Goal: Task Accomplishment & Management: Complete application form

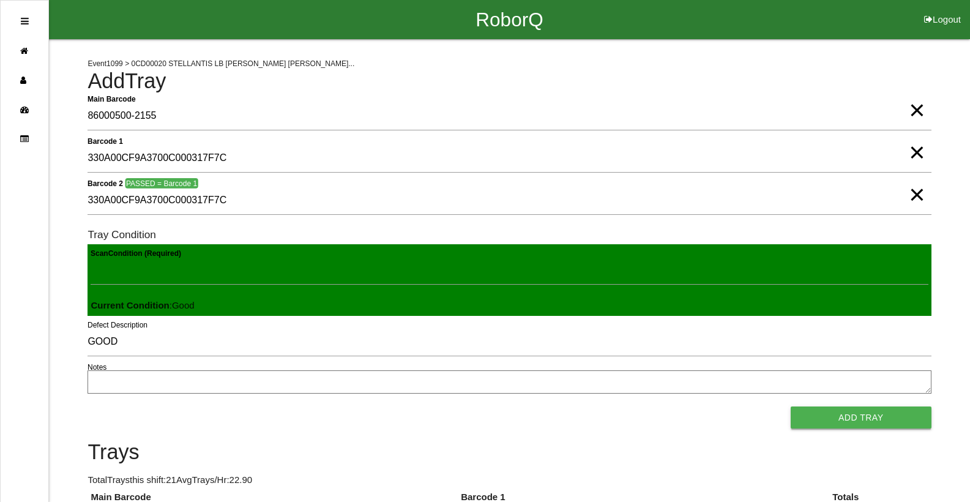
click at [914, 426] on button "Add Tray" at bounding box center [861, 417] width 141 height 22
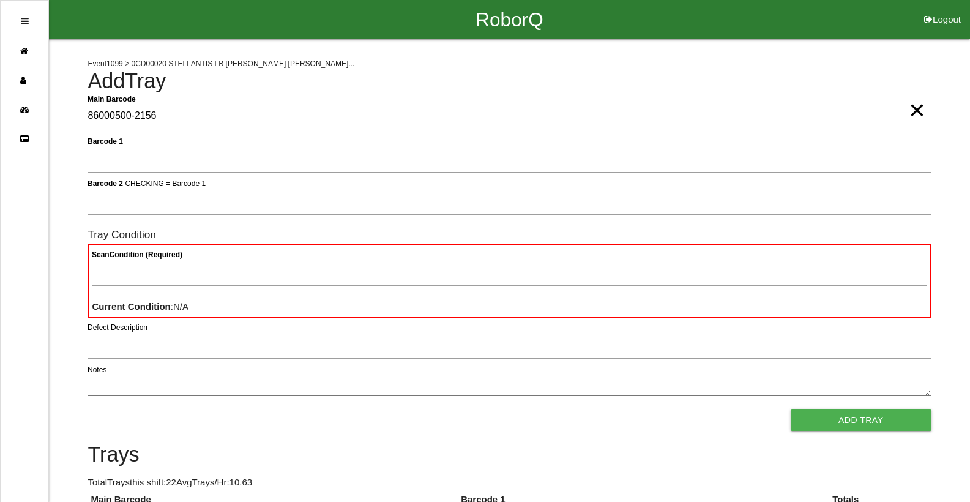
type Barcode "86000500-2156"
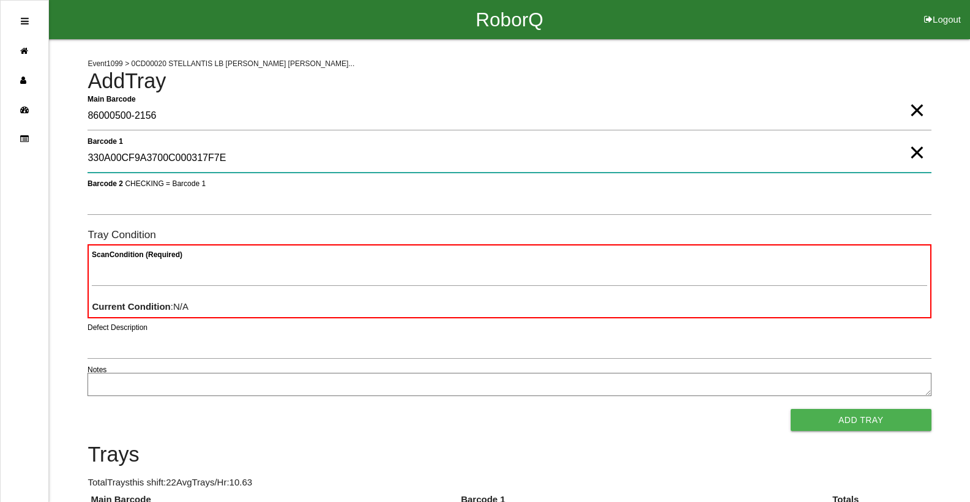
type 1 "330A00CF9A3700C000317F7E"
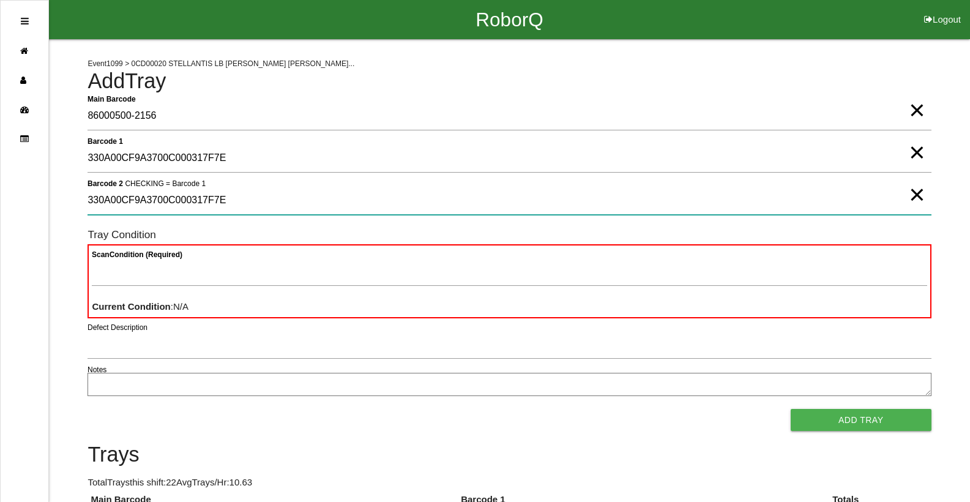
type 2 "330A00CF9A3700C000317F7E"
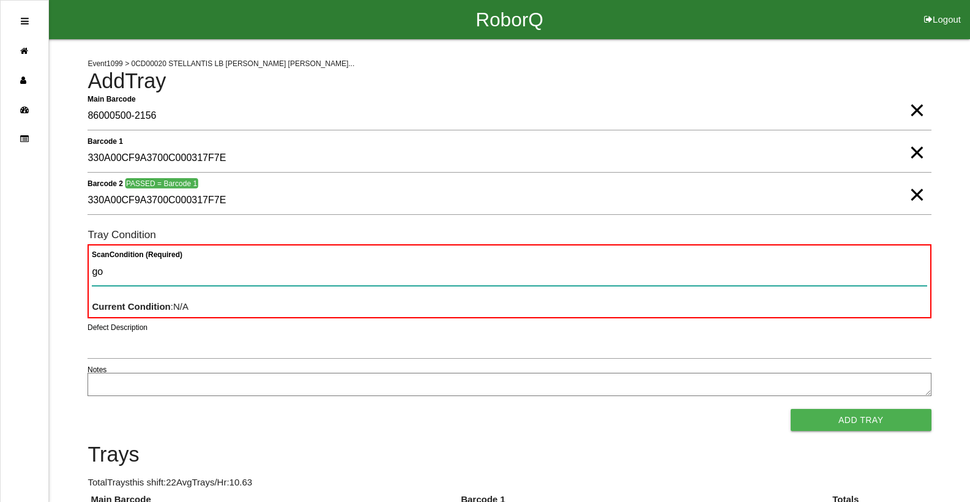
type Condition "goo"
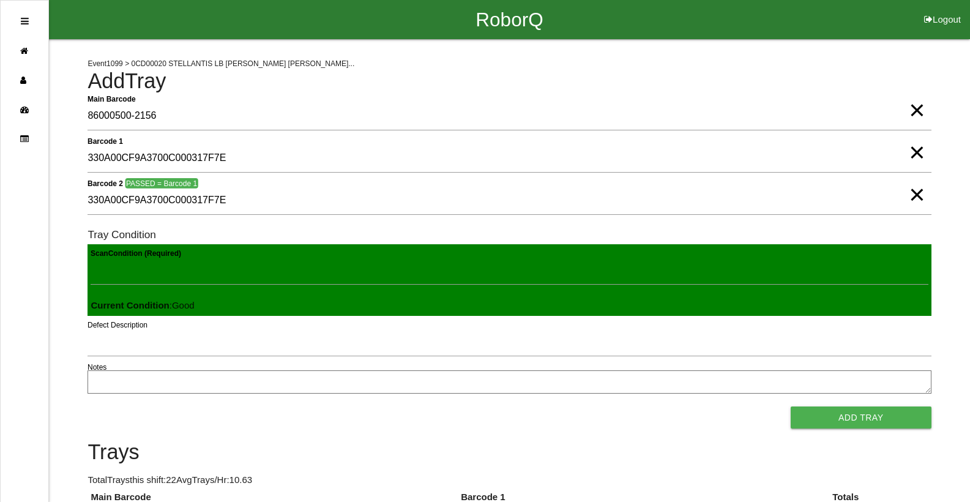
click at [791, 406] on button "Add Tray" at bounding box center [861, 417] width 141 height 22
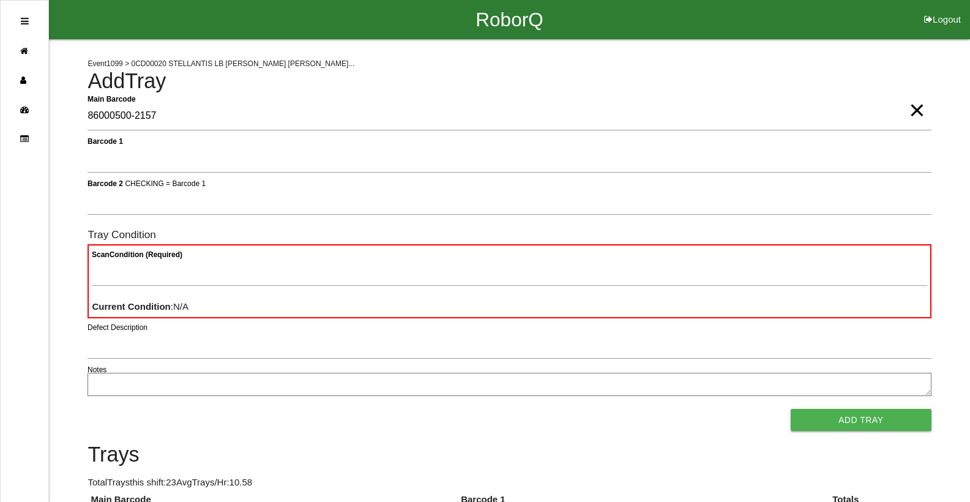
type Barcode "86000500-2157"
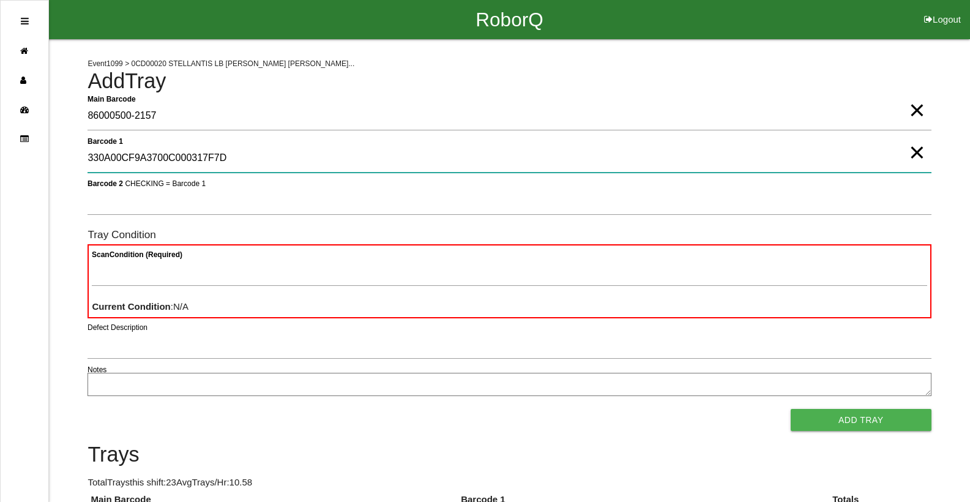
type 1 "330A00CF9A3700C000317F7D"
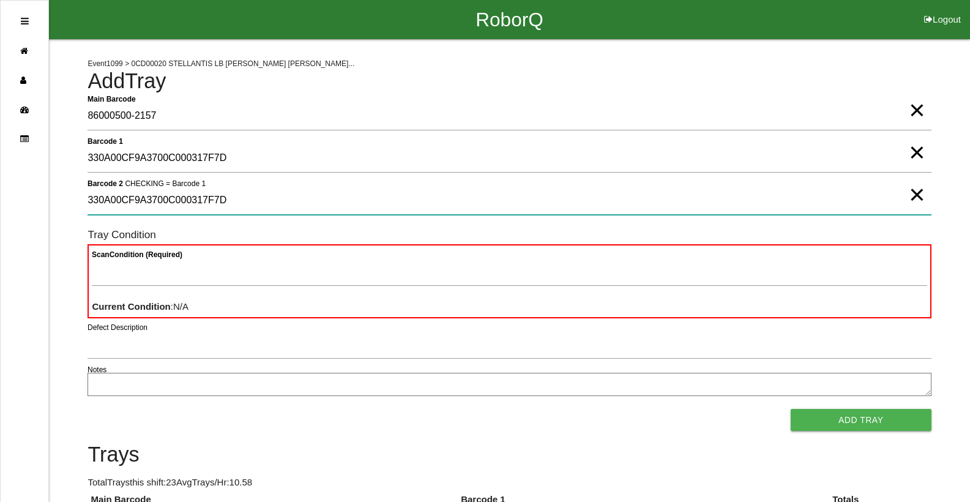
type 2 "330A00CF9A3700C000317F7D"
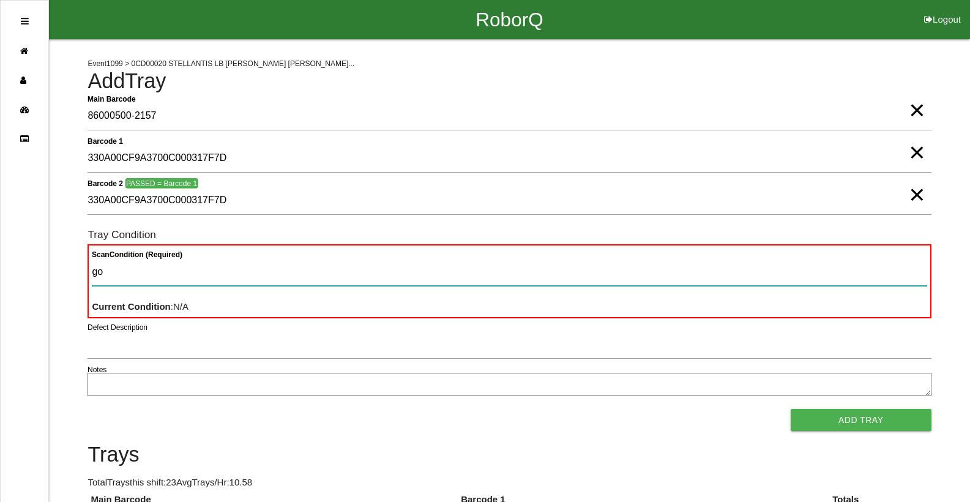
type Condition "goo"
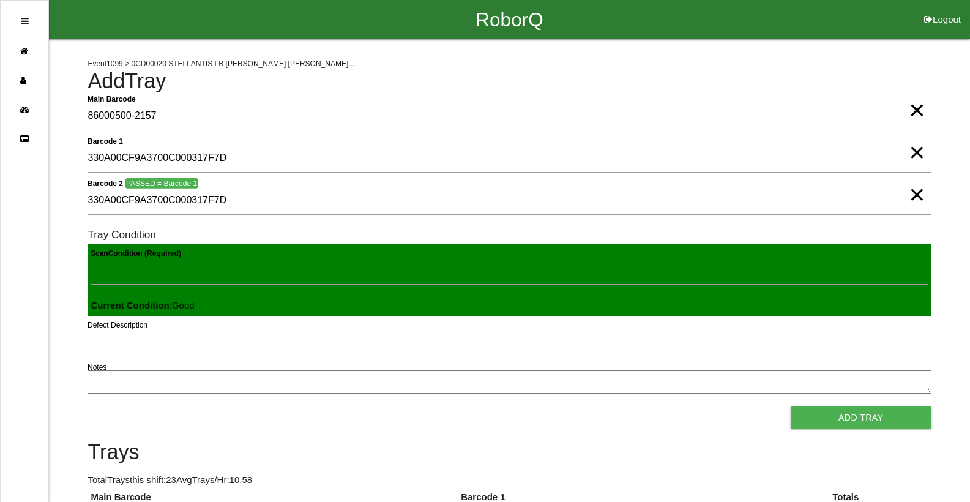
click at [791, 406] on button "Add Tray" at bounding box center [861, 417] width 141 height 22
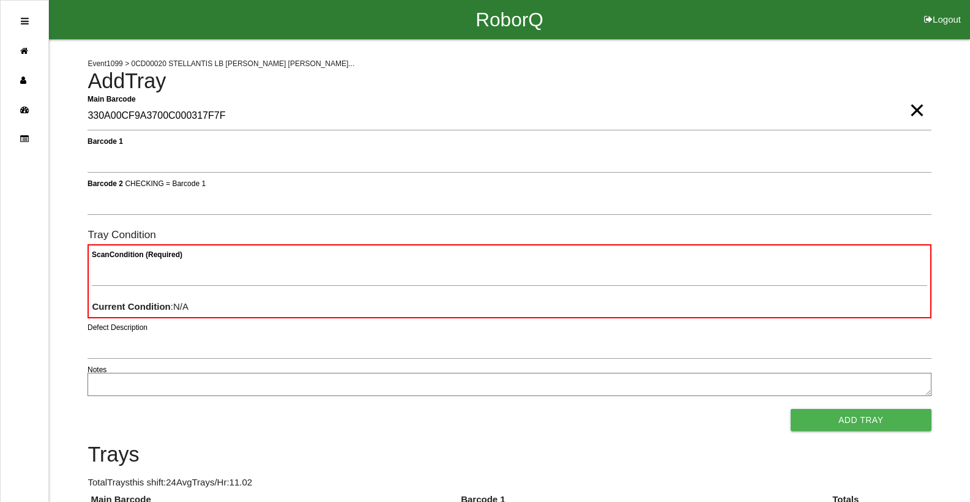
type Barcode "330A00CF9A3700C000317F7F"
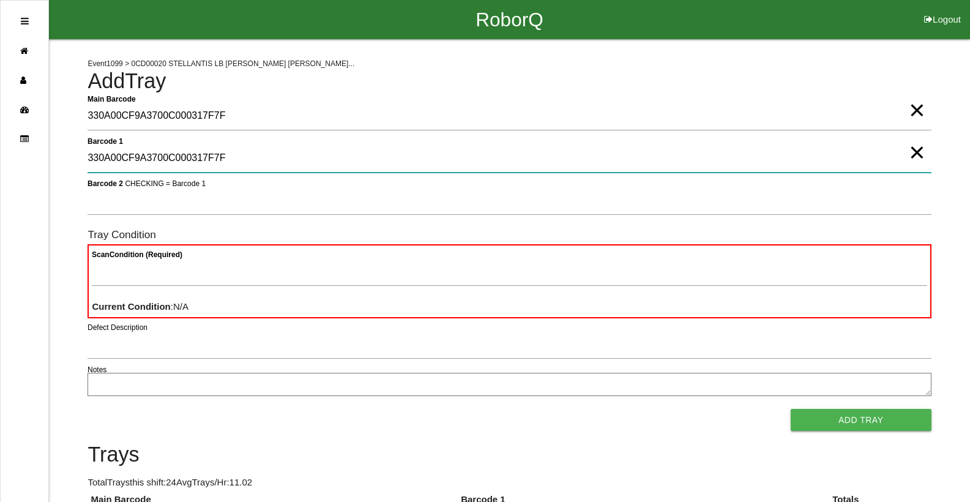
type 1 "330A00CF9A3700C000317F7F"
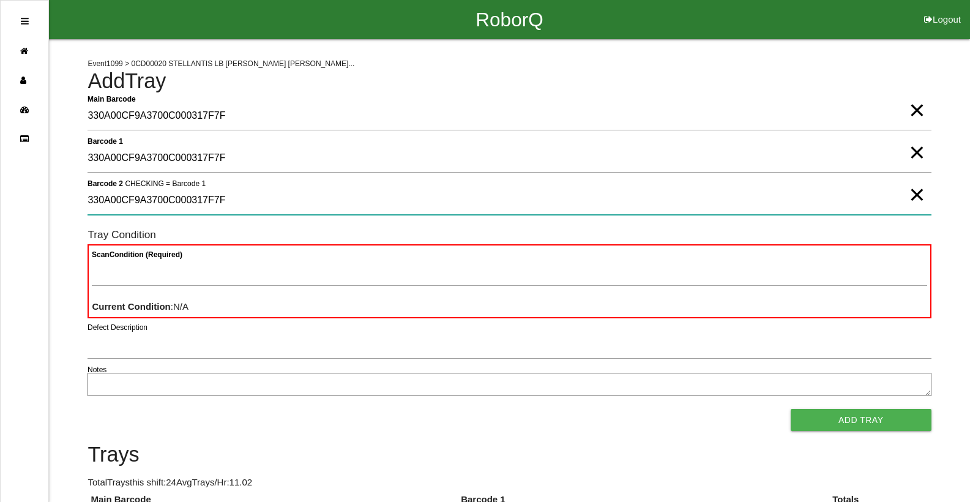
type 2 "330A00CF9A3700C000317F7F"
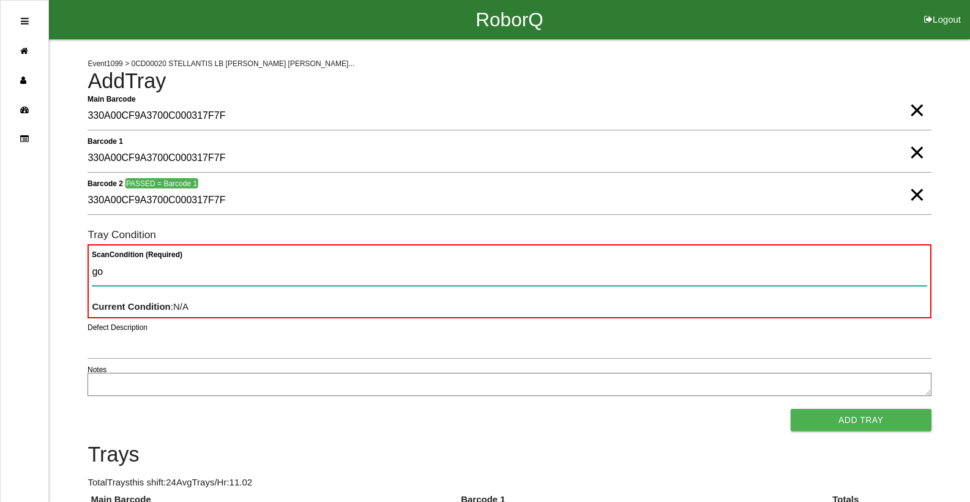
type Condition "goo"
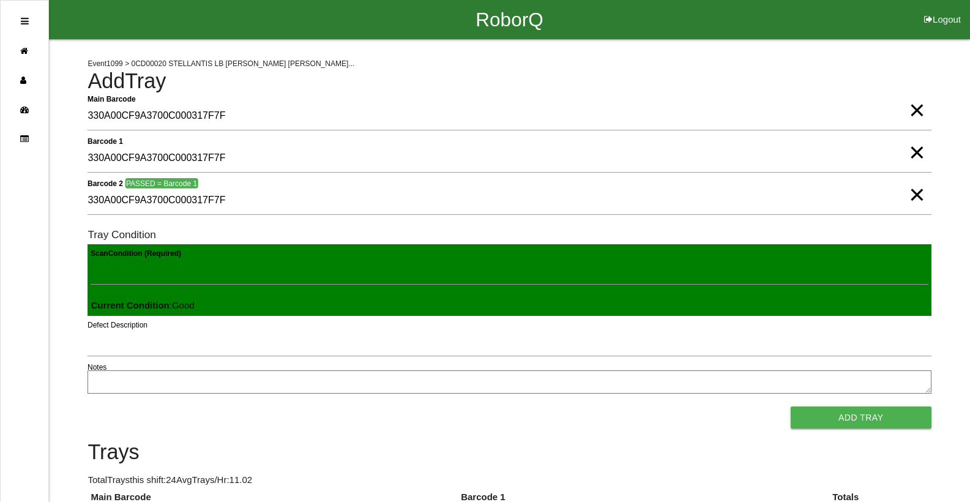
click at [791, 406] on button "Add Tray" at bounding box center [861, 417] width 141 height 22
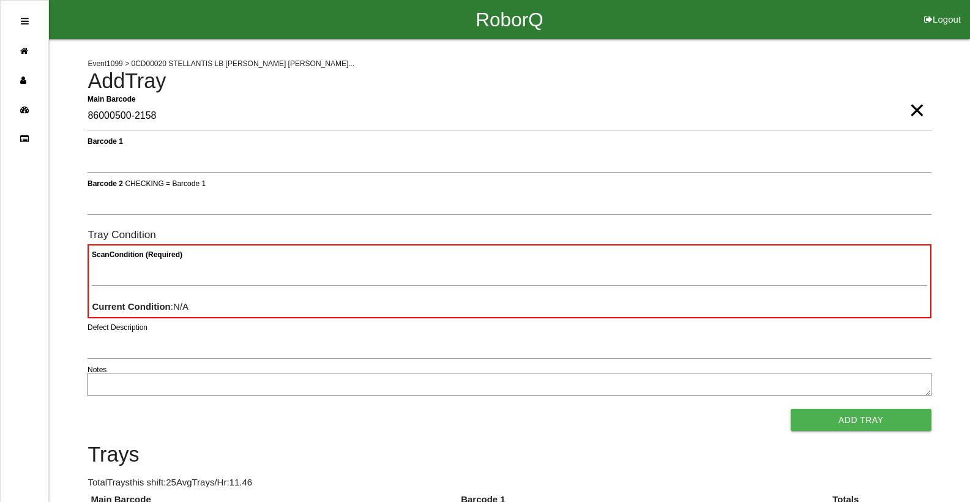
type Barcode "86000500-2158"
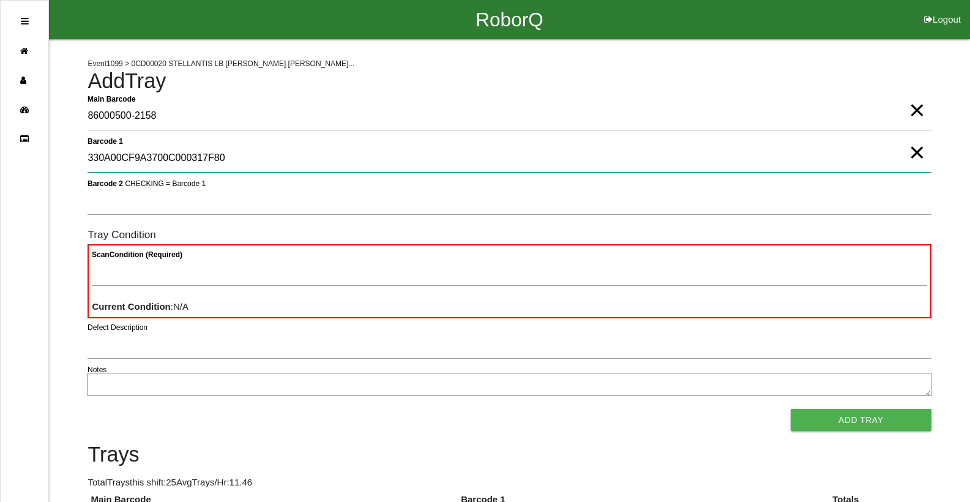
type 1 "330A00CF9A3700C000317F80"
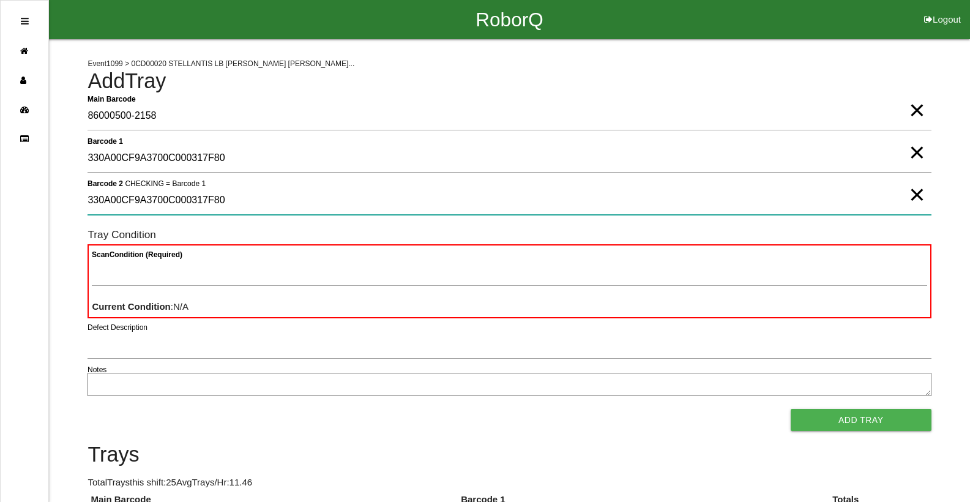
type 2 "330A00CF9A3700C000317F80"
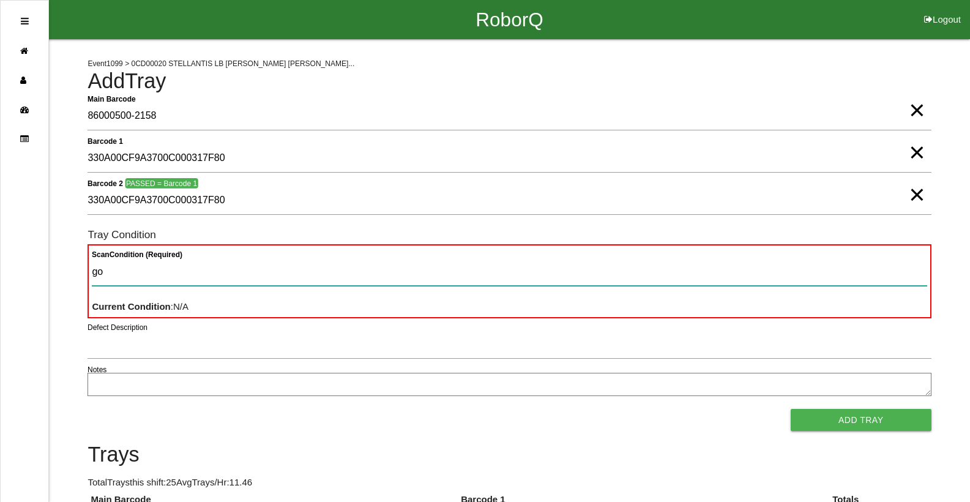
type Condition "goo"
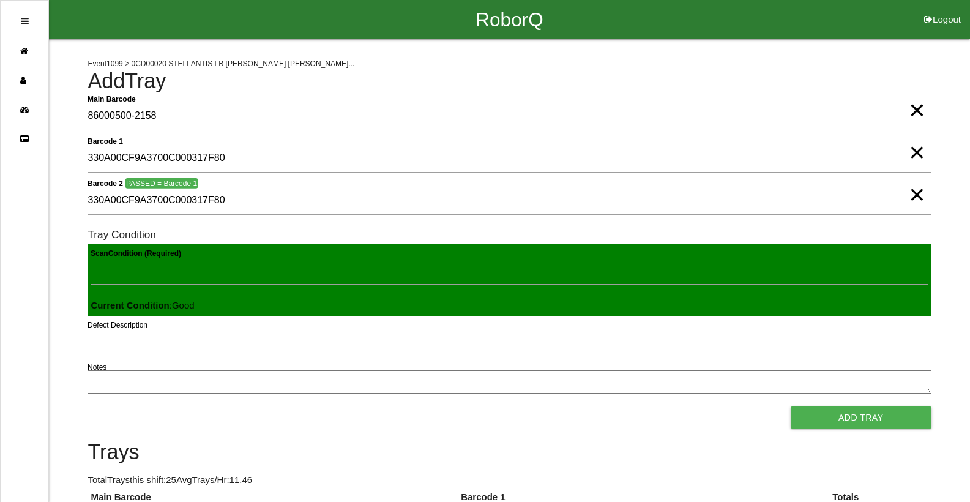
click at [791, 406] on button "Add Tray" at bounding box center [861, 417] width 141 height 22
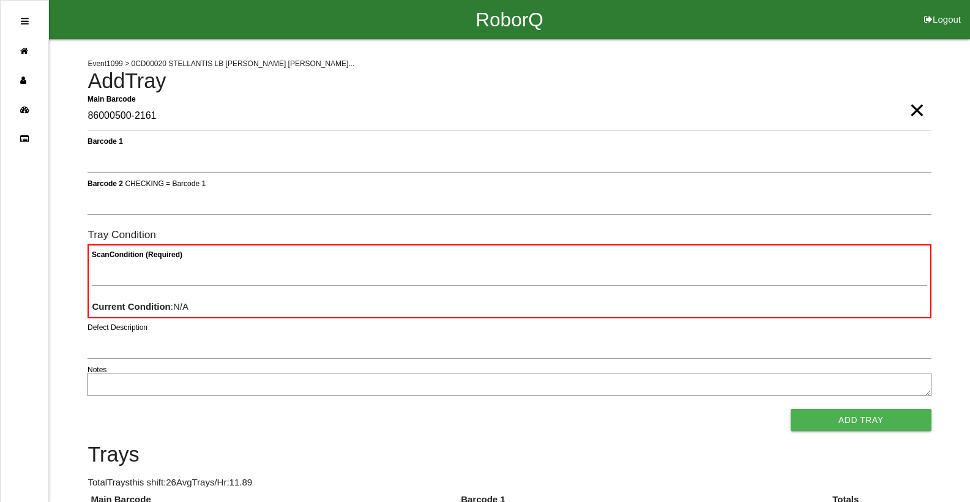
type Barcode "86000500-2161"
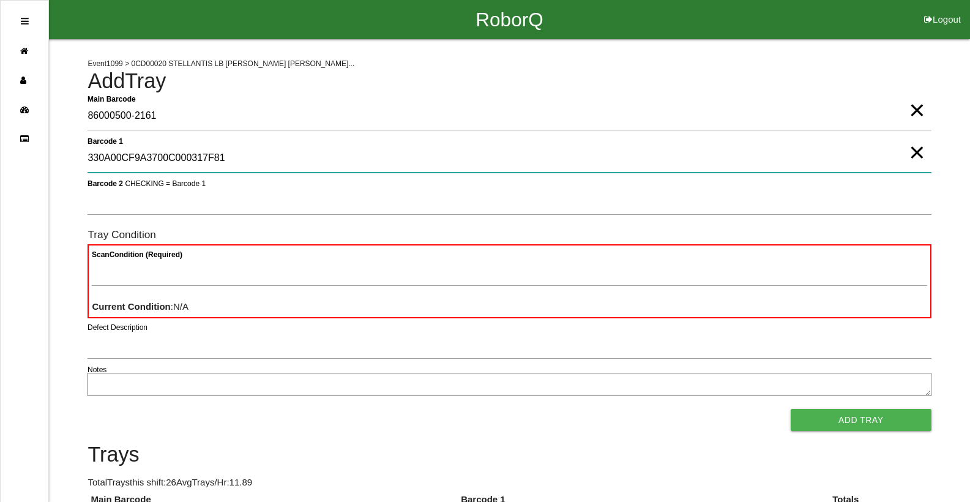
type 1 "330A00CF9A3700C000317F81"
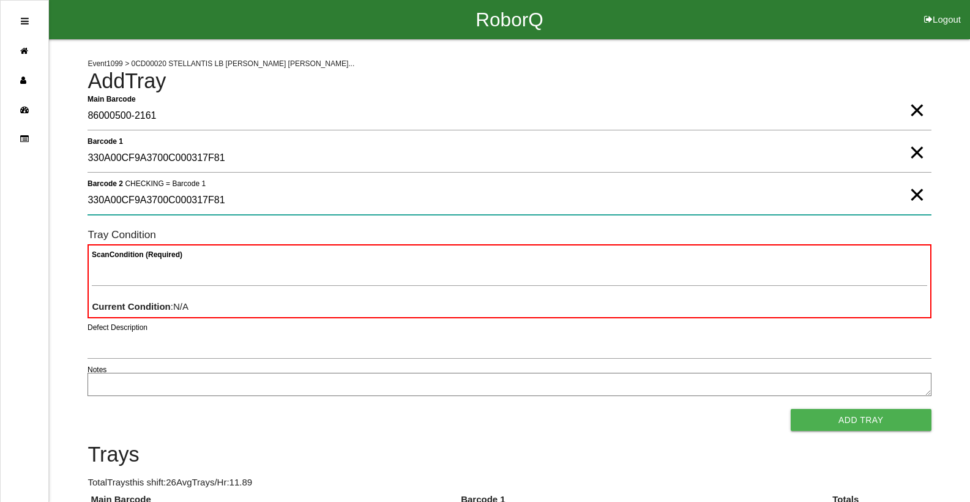
type 2 "330A00CF9A3700C000317F81"
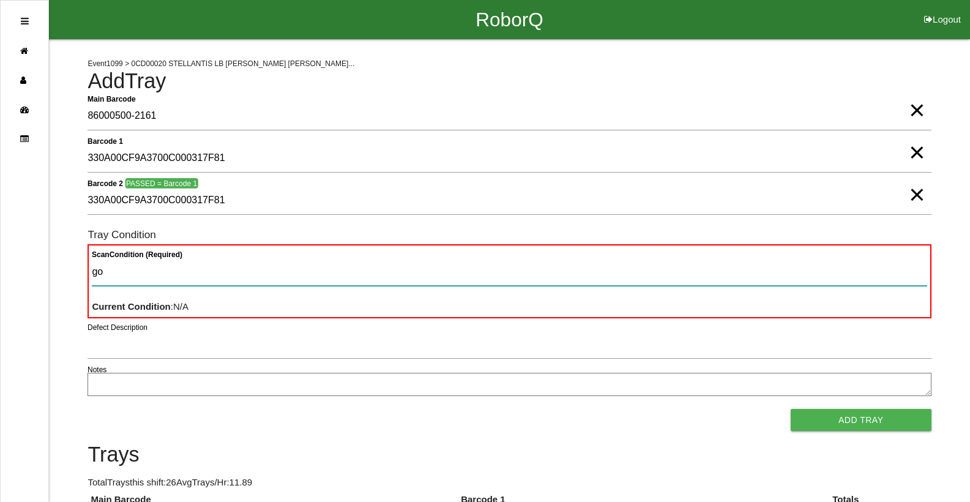
type Condition "goo"
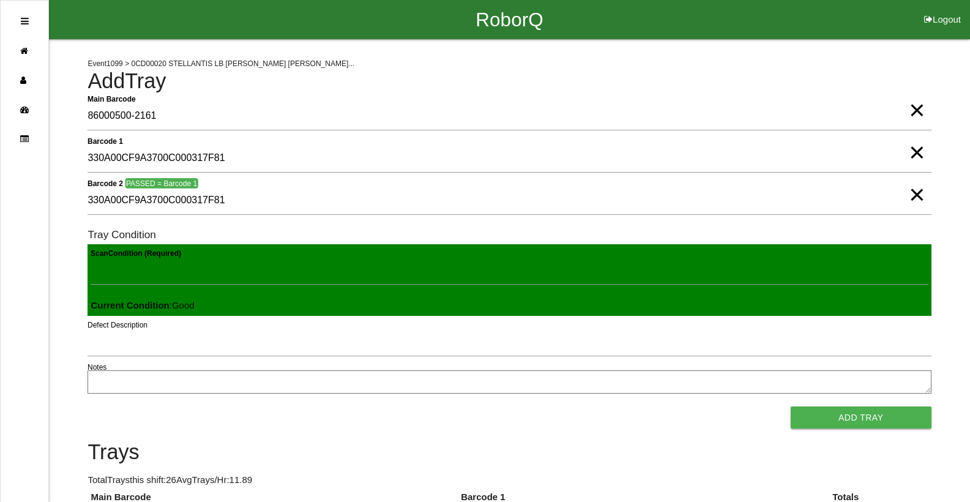
click at [791, 406] on button "Add Tray" at bounding box center [861, 417] width 141 height 22
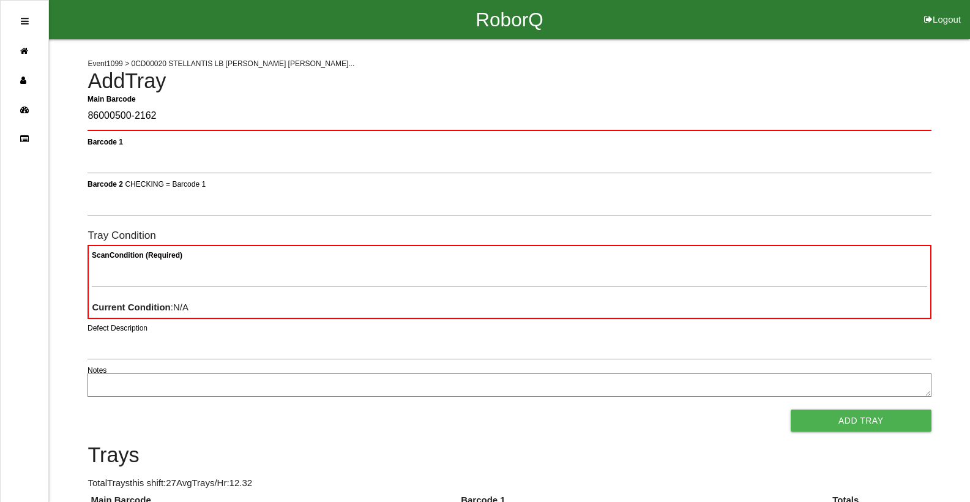
type Barcode "86000500-2162"
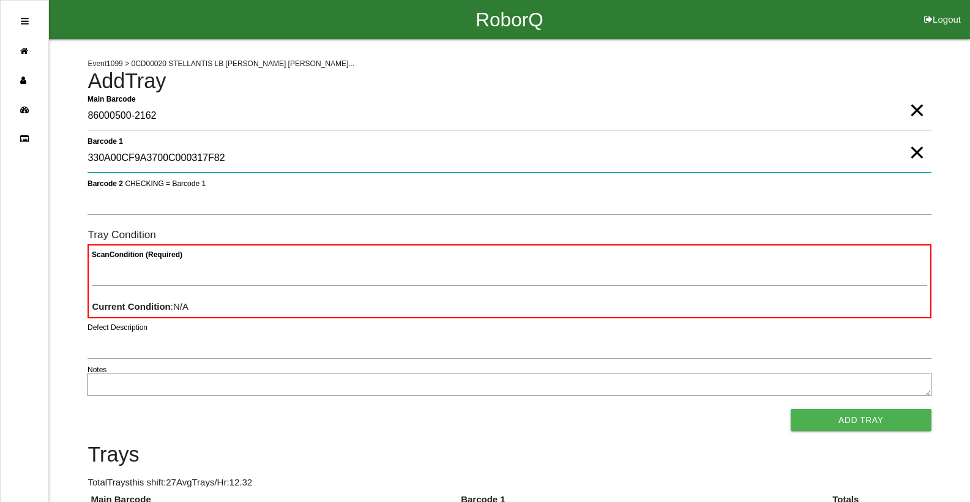
type 1 "330A00CF9A3700C000317F82"
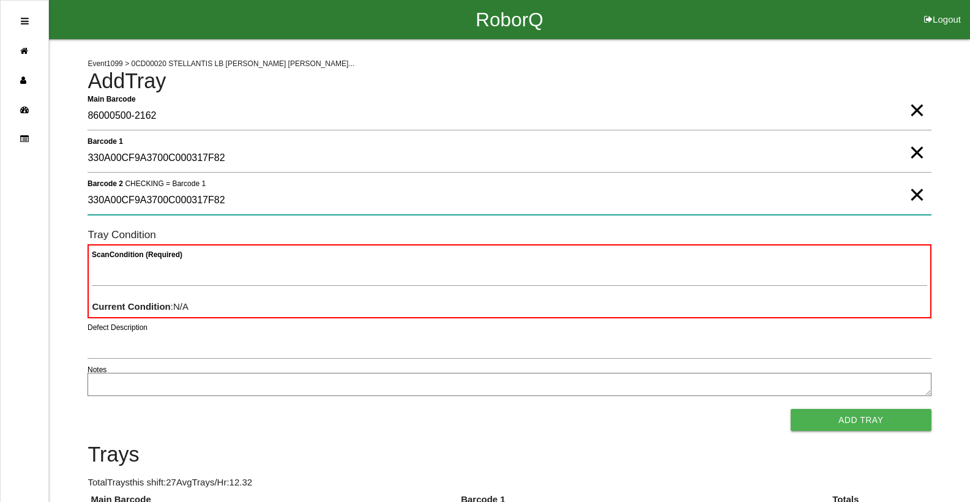
type 2 "330A00CF9A3700C000317F82"
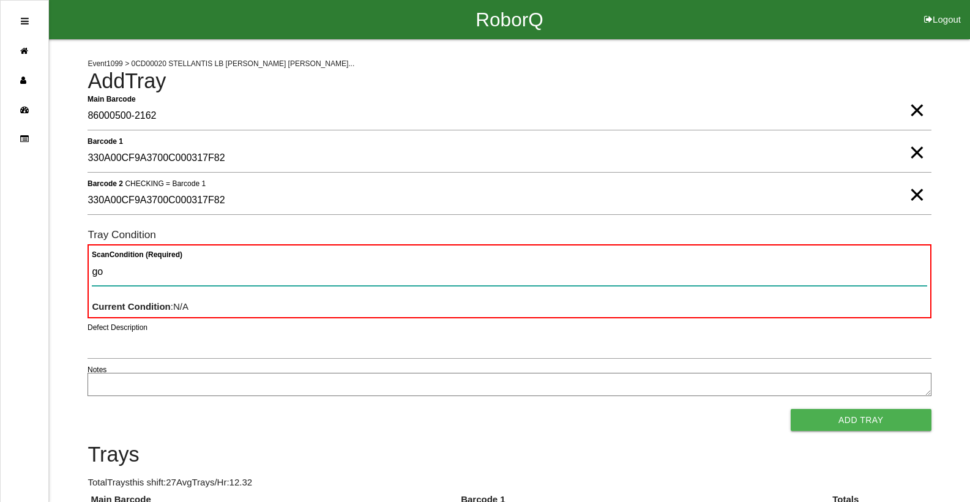
type Condition "goo"
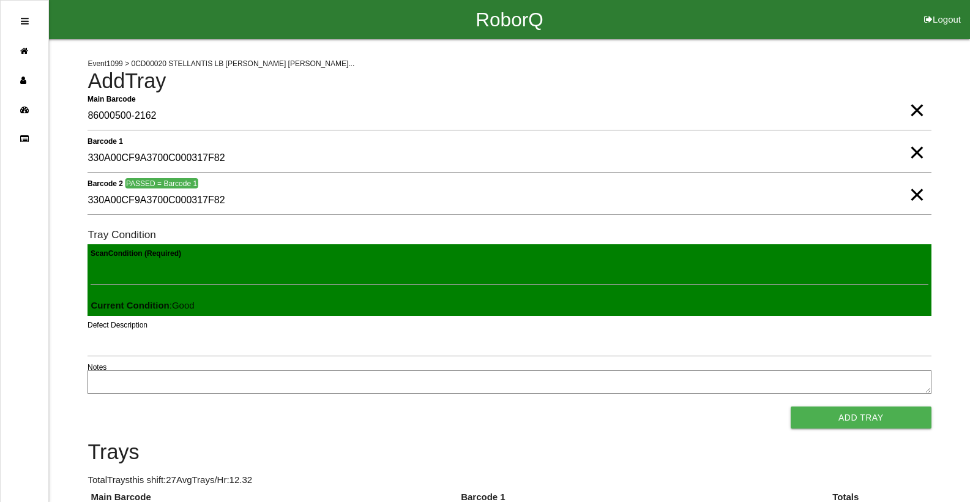
click at [791, 406] on button "Add Tray" at bounding box center [861, 417] width 141 height 22
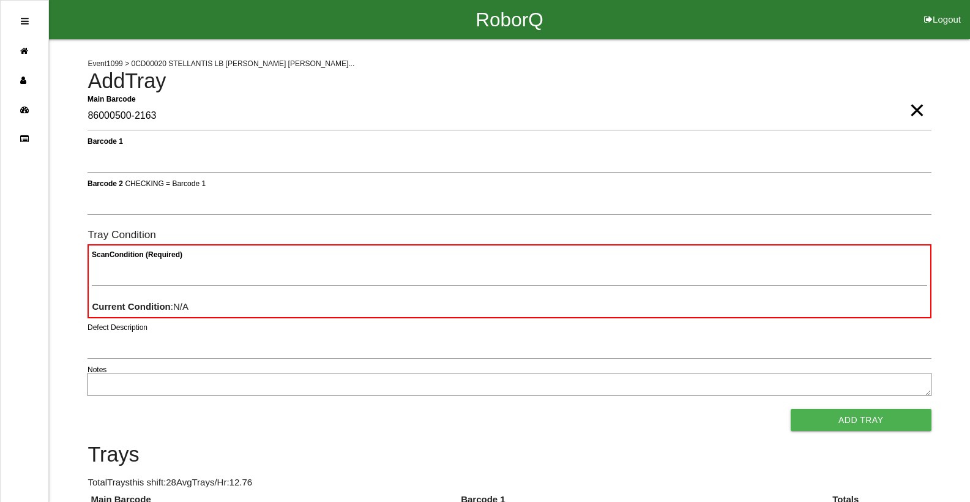
type Barcode "86000500-2163"
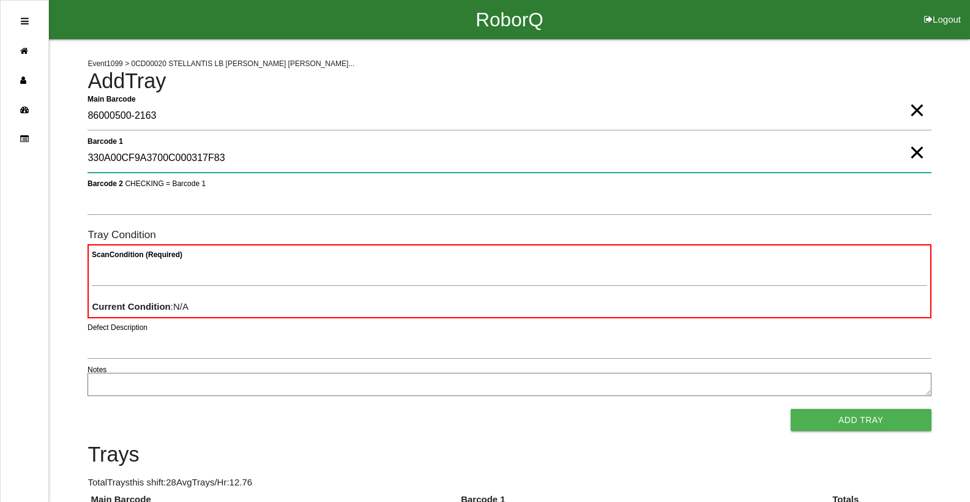
type 1 "330A00CF9A3700C000317F83"
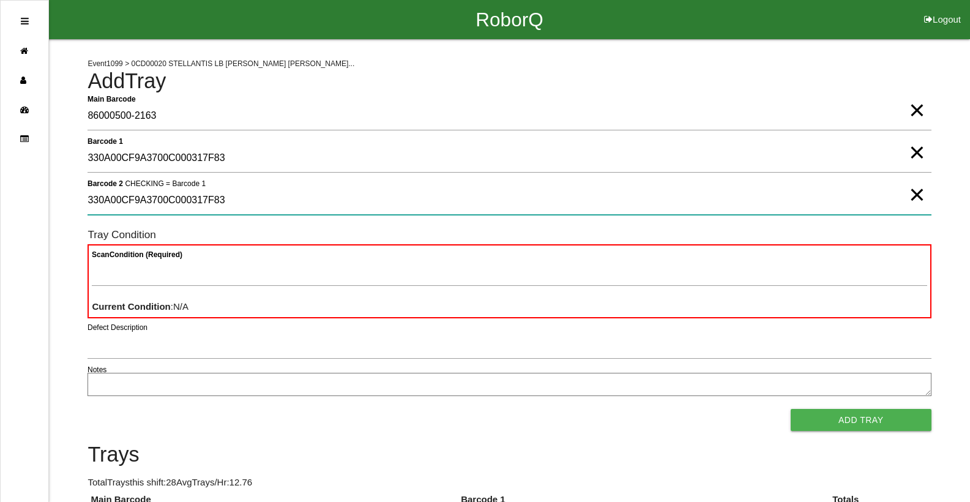
type 2 "330A00CF9A3700C000317F83"
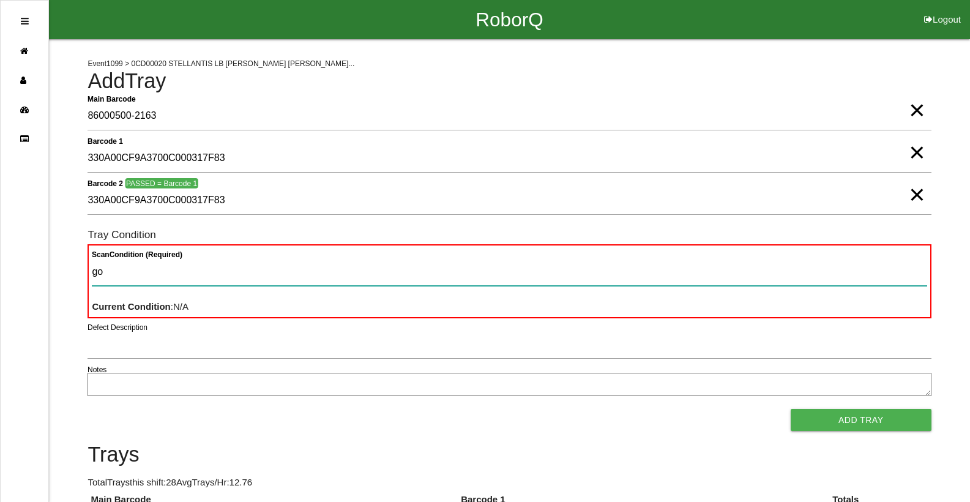
type Condition "goo"
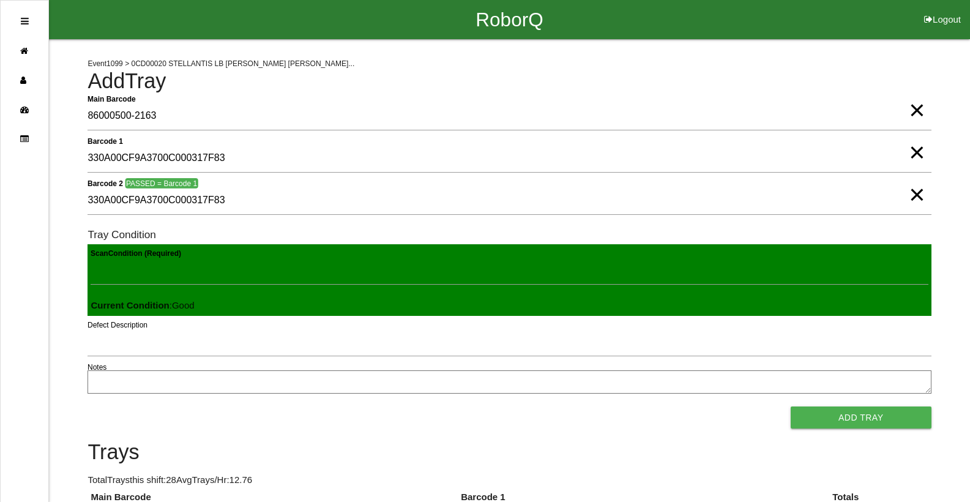
click at [791, 406] on button "Add Tray" at bounding box center [861, 417] width 141 height 22
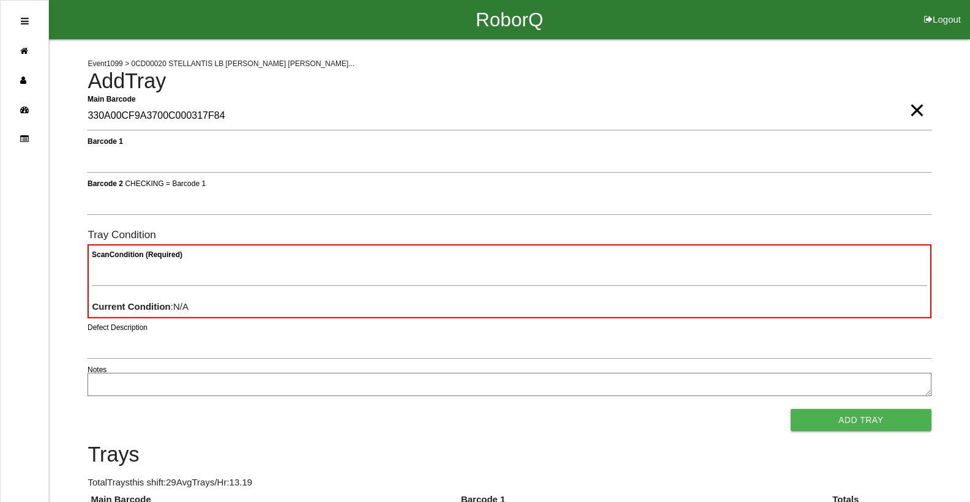
type Barcode "330A00CF9A3700C000317F84"
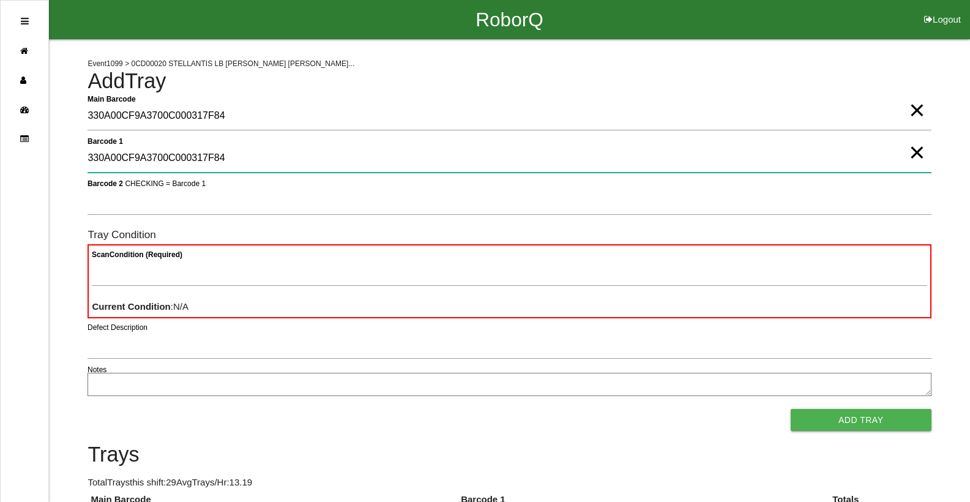
type 1 "330A00CF9A3700C000317F84"
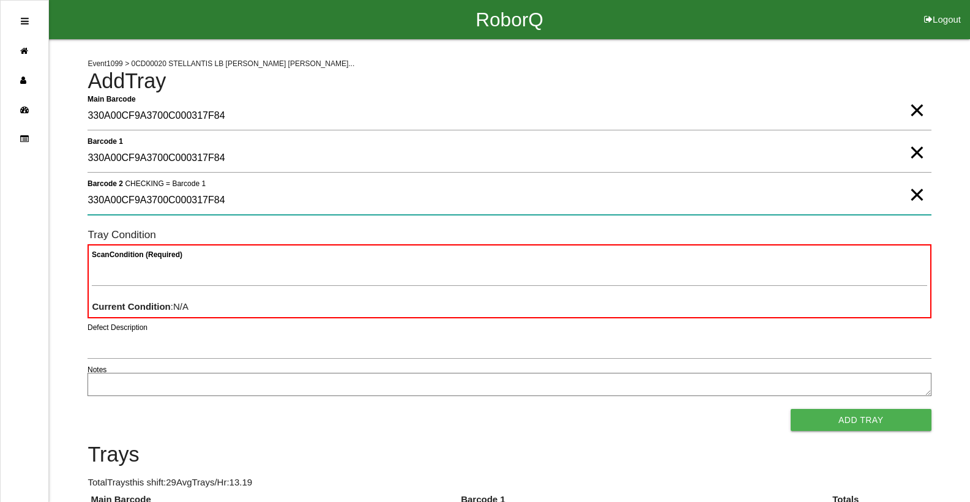
type 2 "330A00CF9A3700C000317F84"
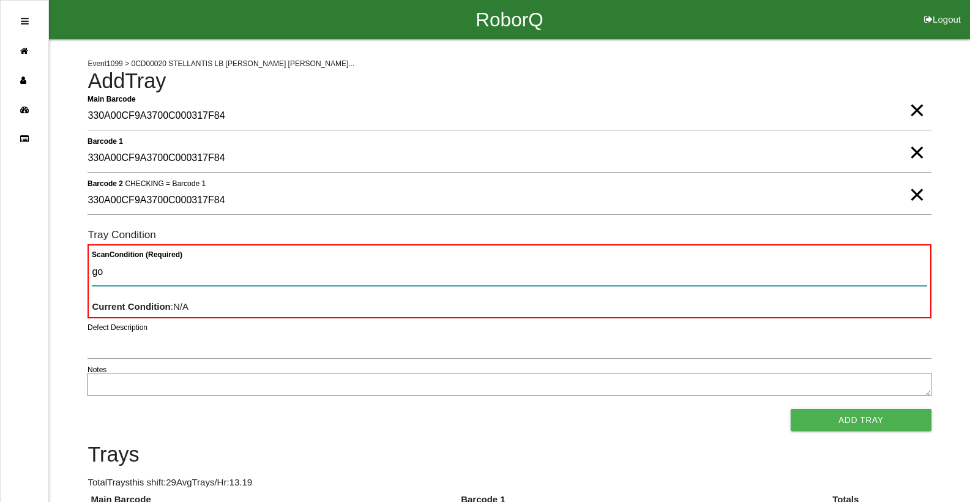
type Condition "goo"
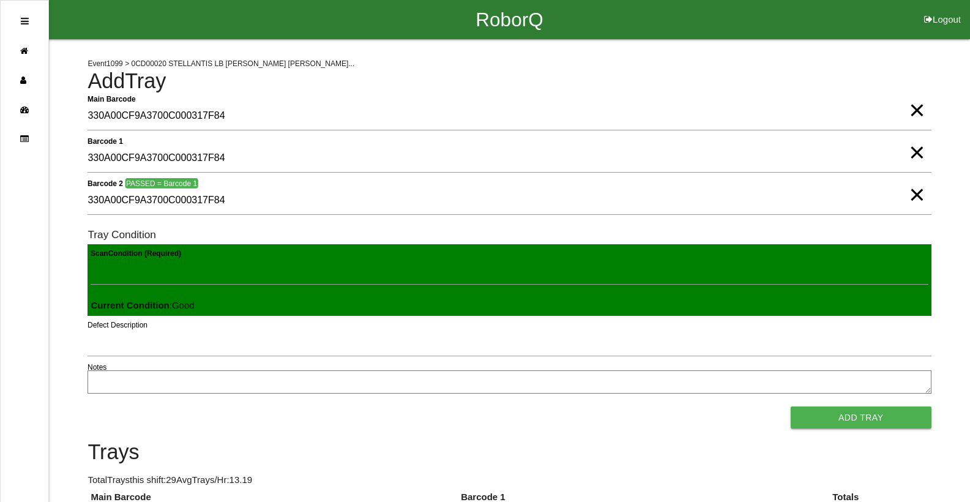
click at [791, 406] on button "Add Tray" at bounding box center [861, 417] width 141 height 22
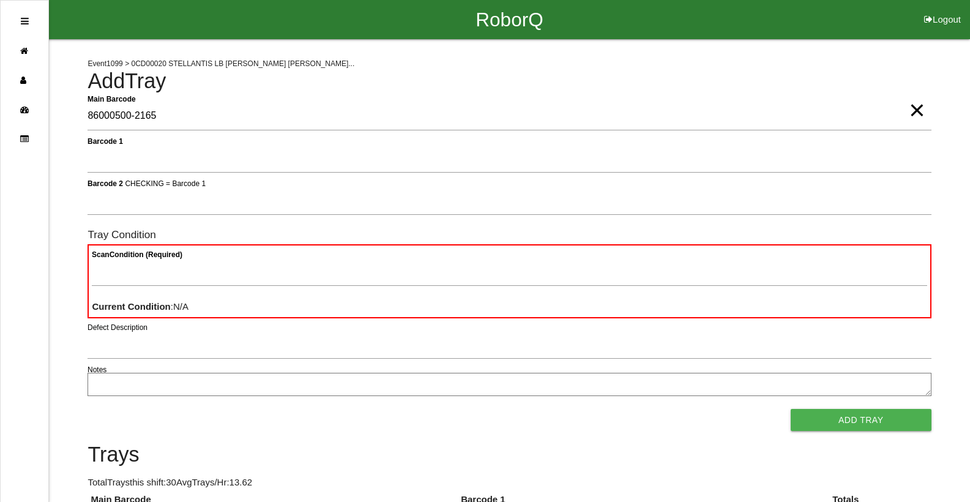
type Barcode "86000500-2165"
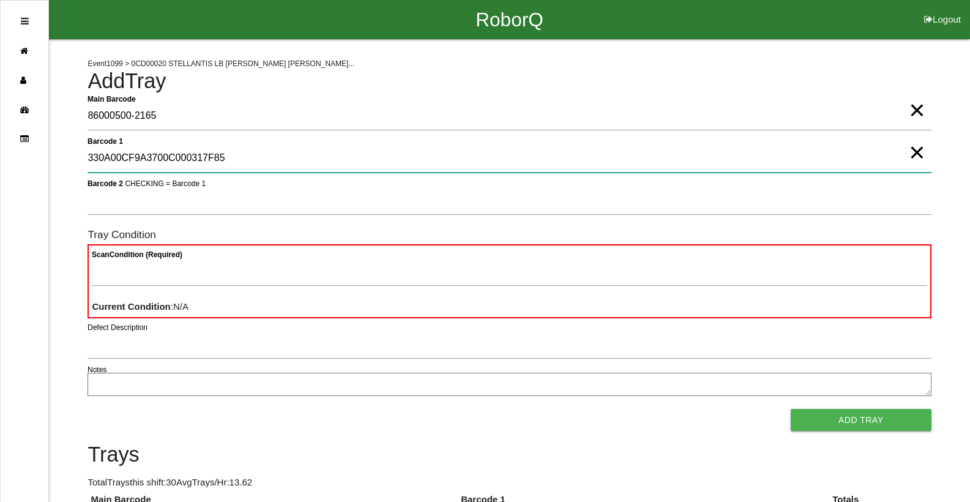
type 1 "330A00CF9A3700C000317F85"
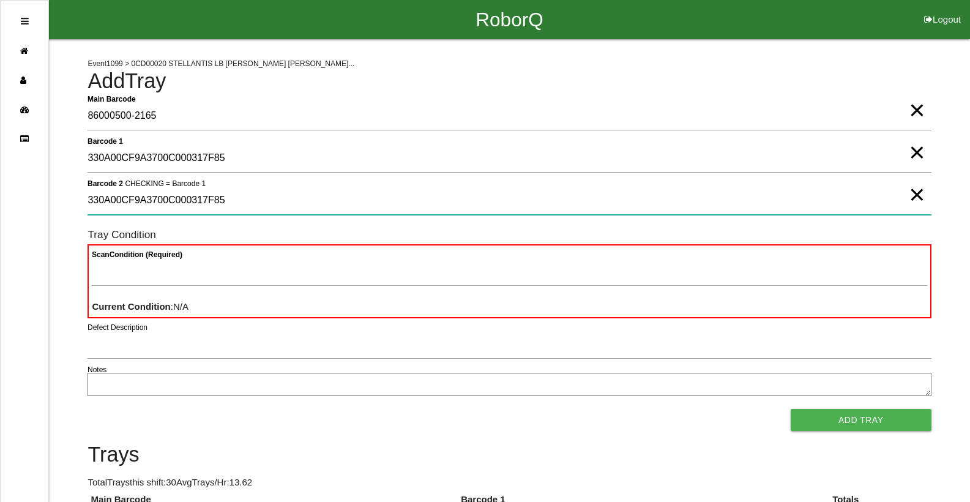
type 2 "330A00CF9A3700C000317F85"
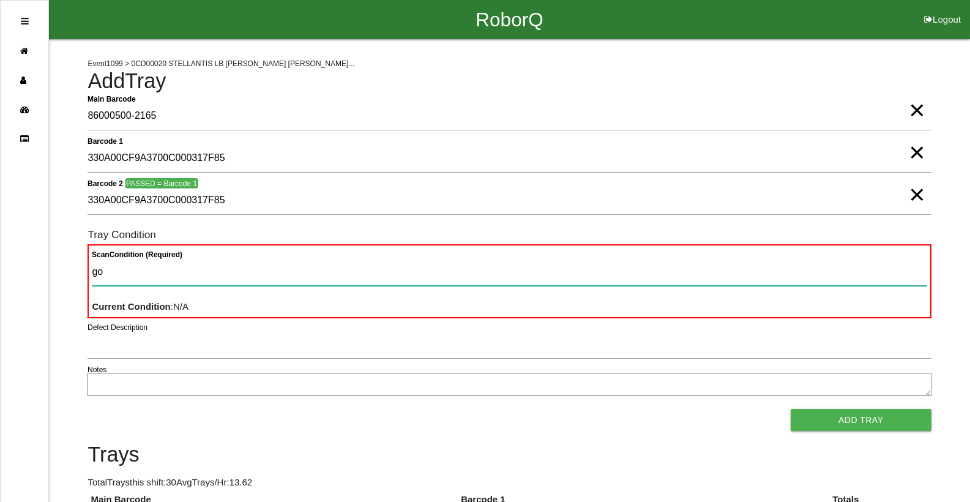
type Condition "goo"
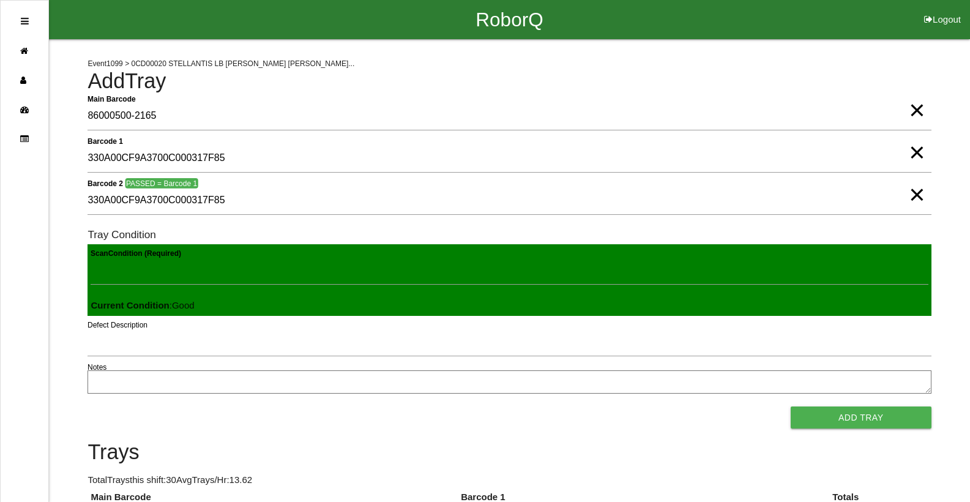
click at [791, 406] on button "Add Tray" at bounding box center [861, 417] width 141 height 22
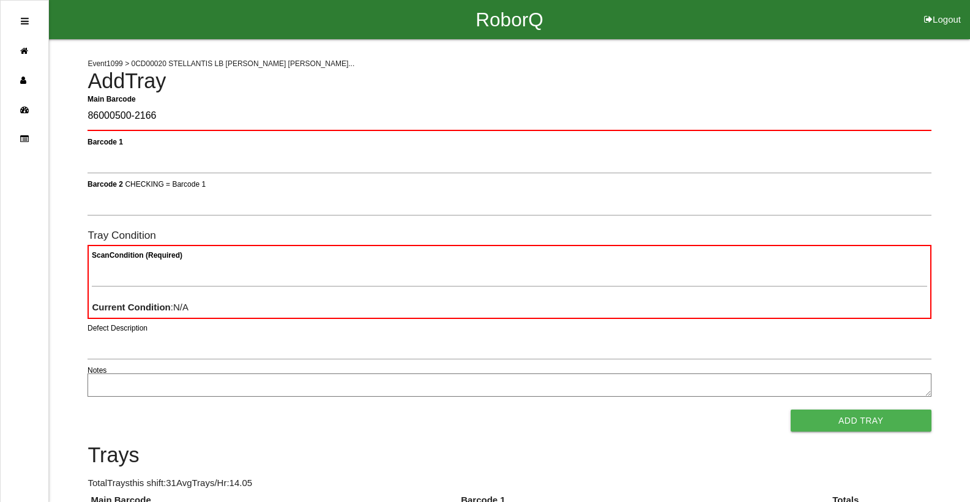
type Barcode "86000500-2166"
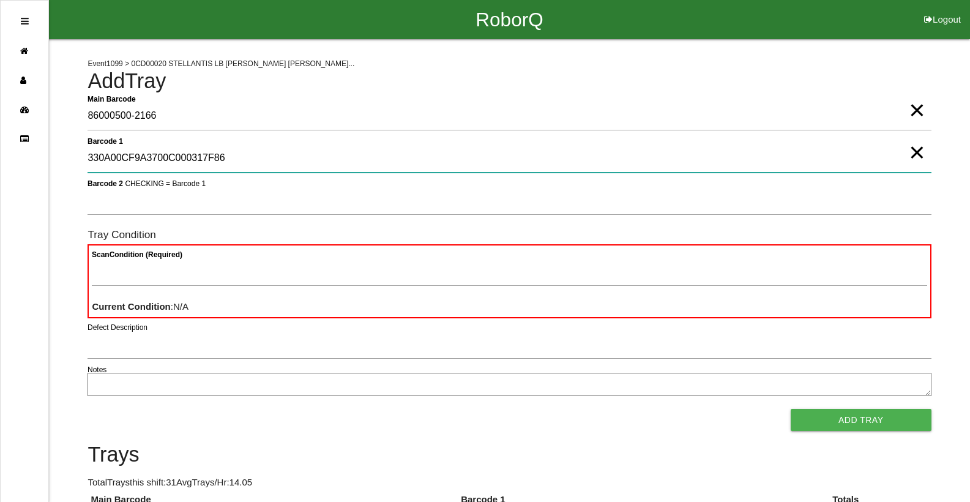
type 1 "330A00CF9A3700C000317F86"
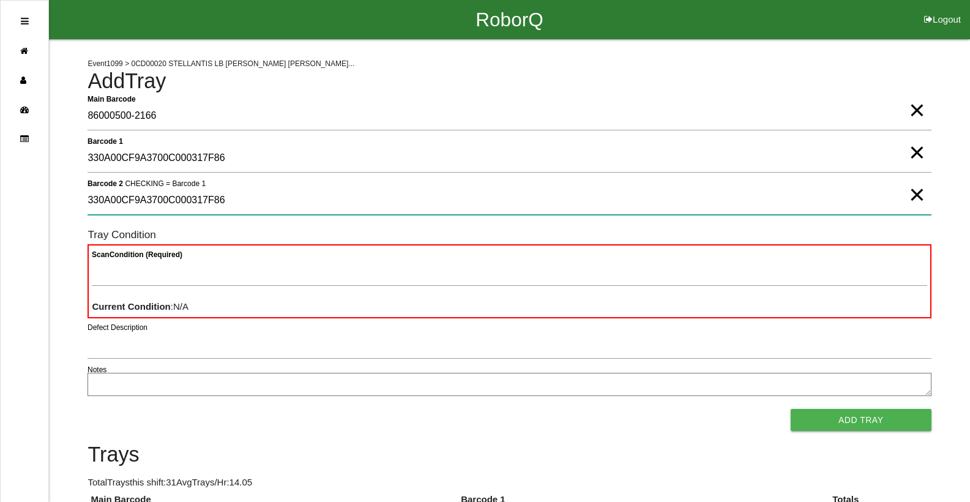
type 2 "330A00CF9A3700C000317F86"
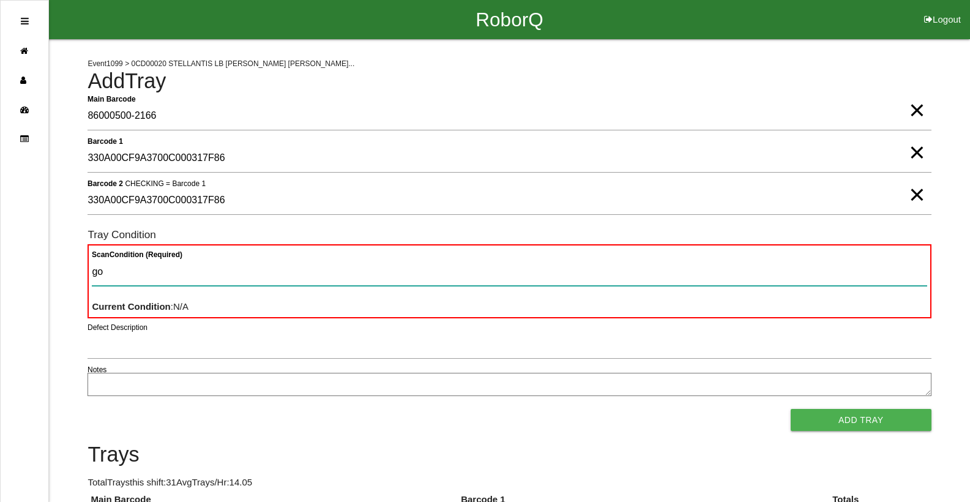
type Condition "goo"
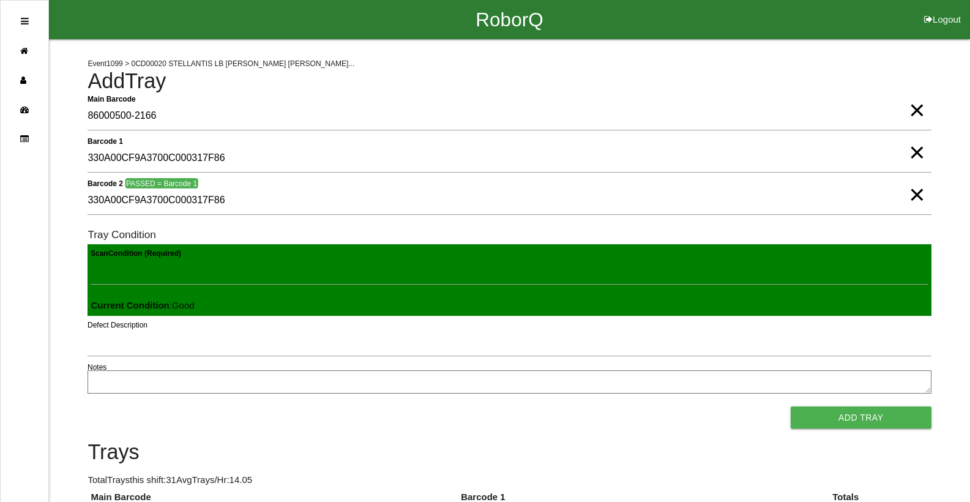
click at [791, 406] on button "Add Tray" at bounding box center [861, 417] width 141 height 22
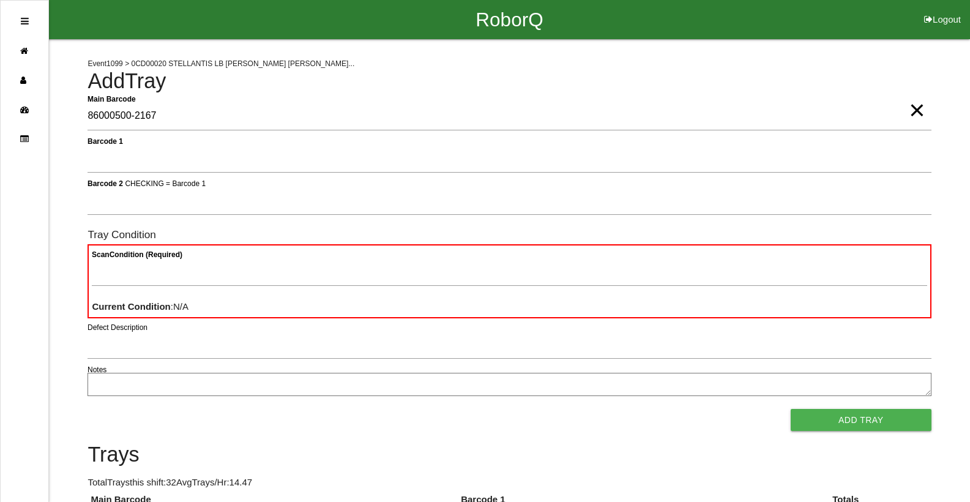
type Barcode "86000500-2167"
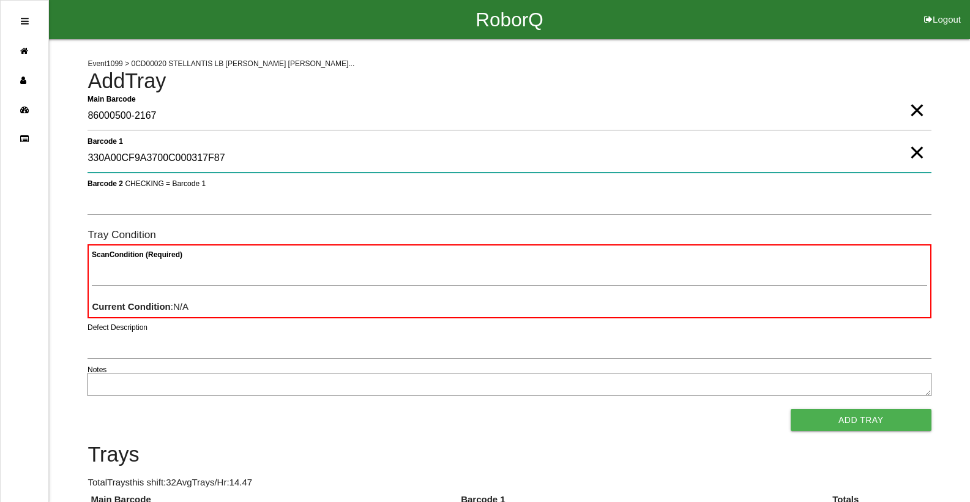
type 1 "330A00CF9A3700C000317F87"
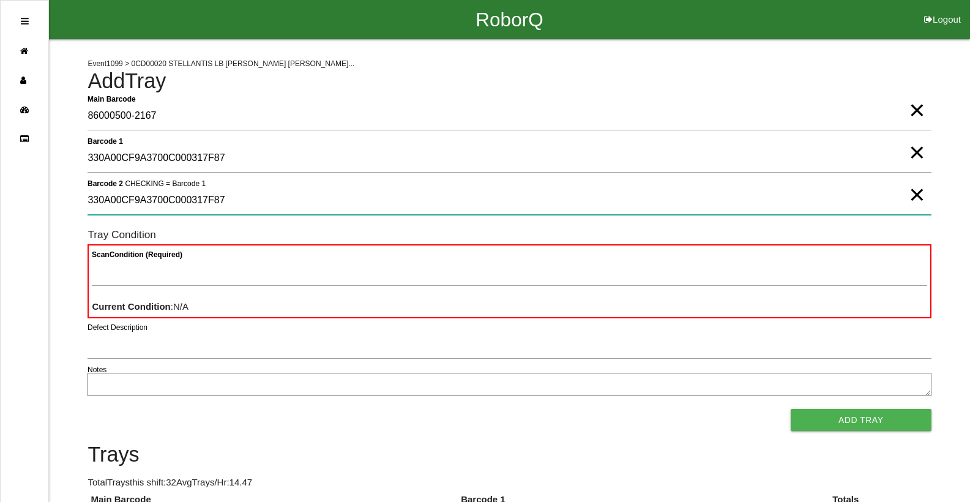
type 2 "330A00CF9A3700C000317F87"
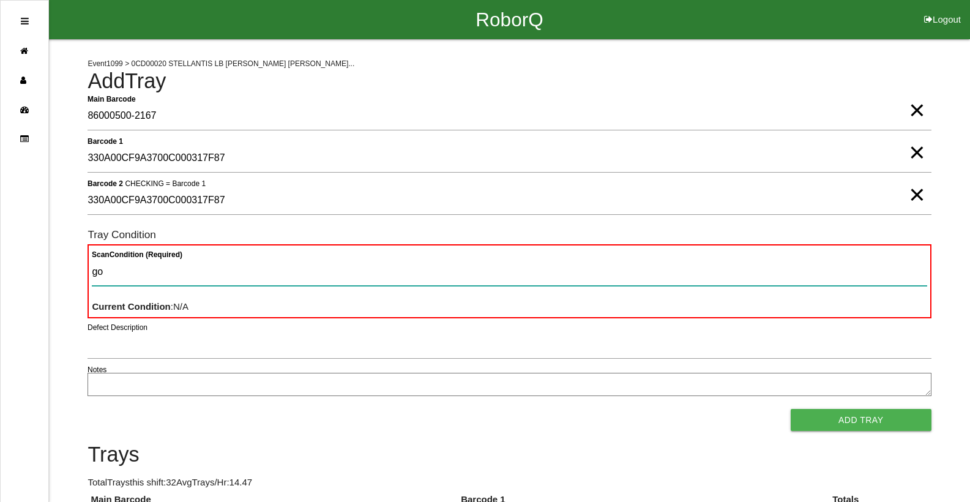
type Condition "goo"
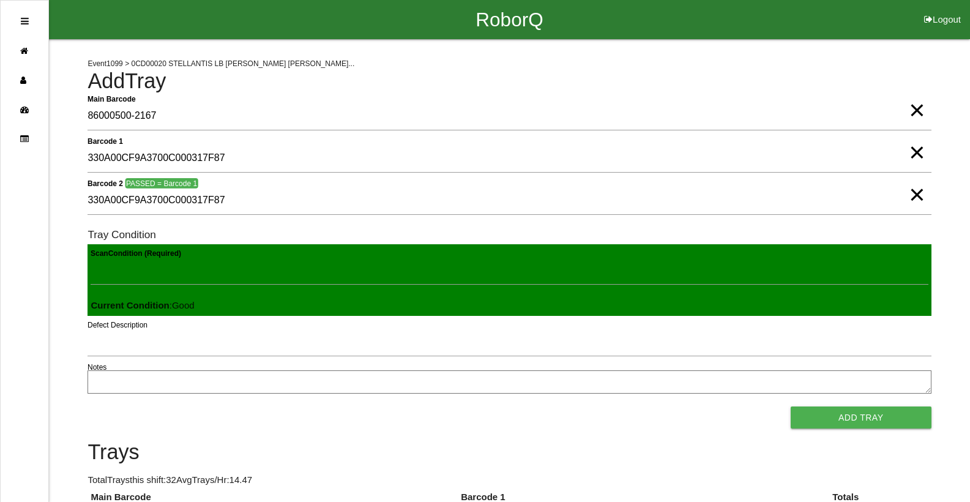
click at [791, 406] on button "Add Tray" at bounding box center [861, 417] width 141 height 22
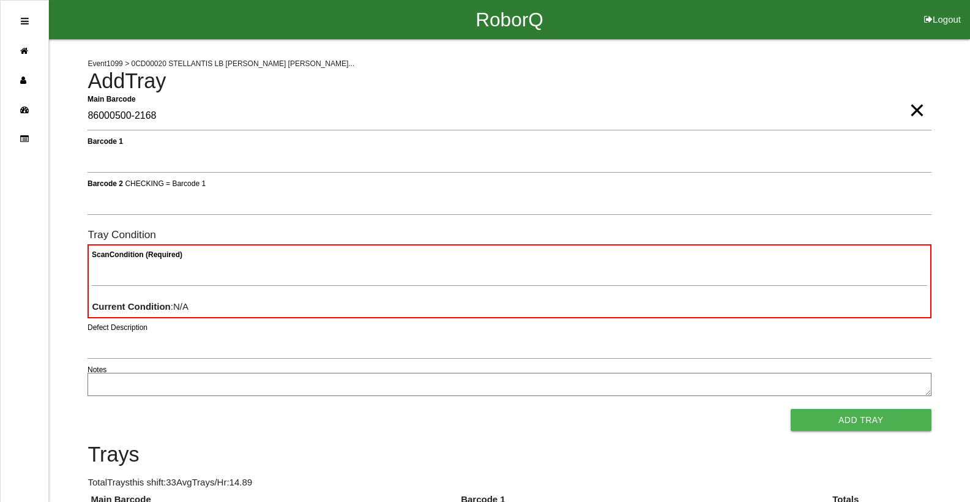
type Barcode "86000500-2168"
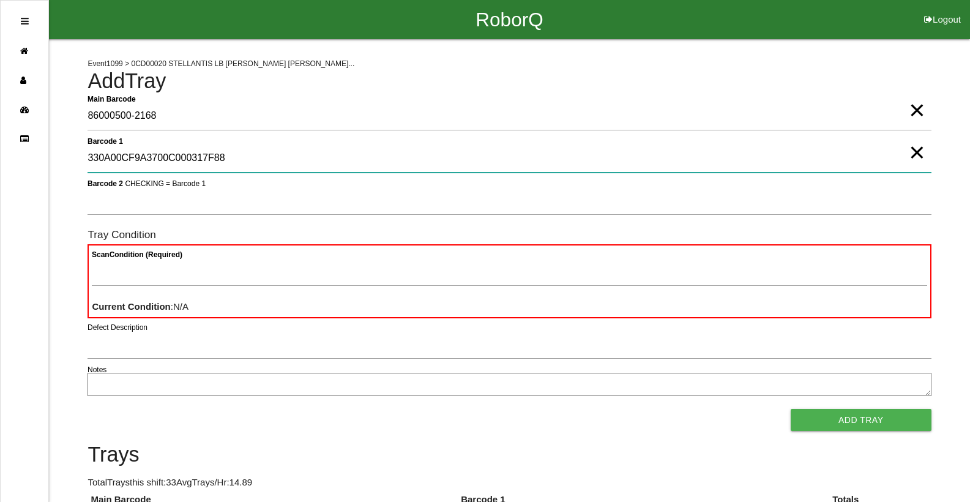
type 1 "330A00CF9A3700C000317F88"
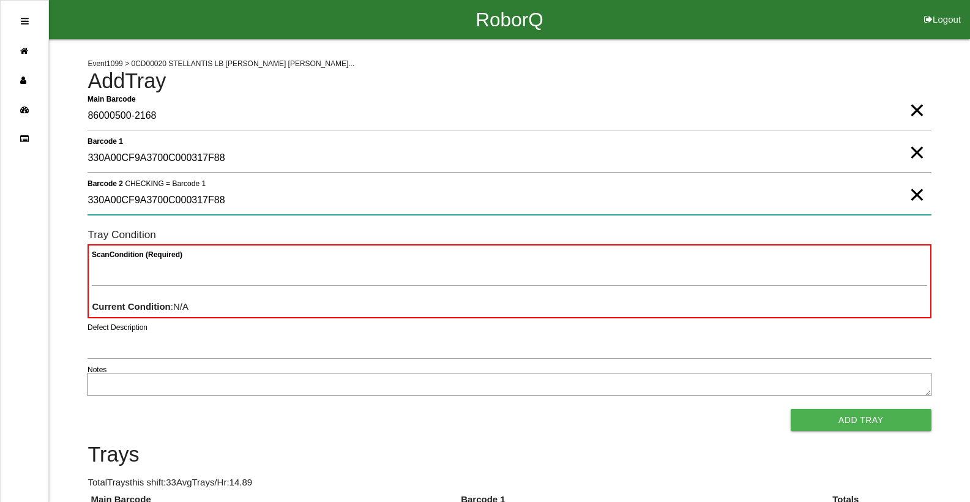
type 2 "330A00CF9A3700C000317F88"
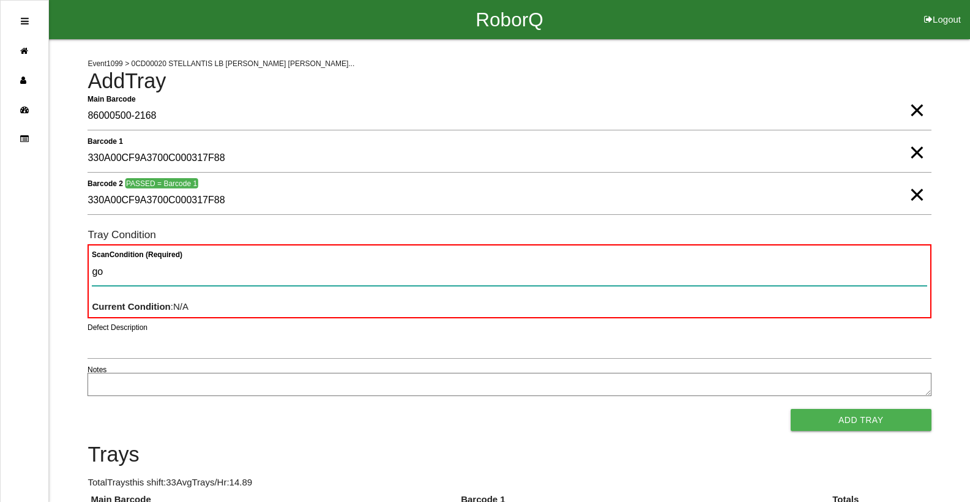
type Condition "goo"
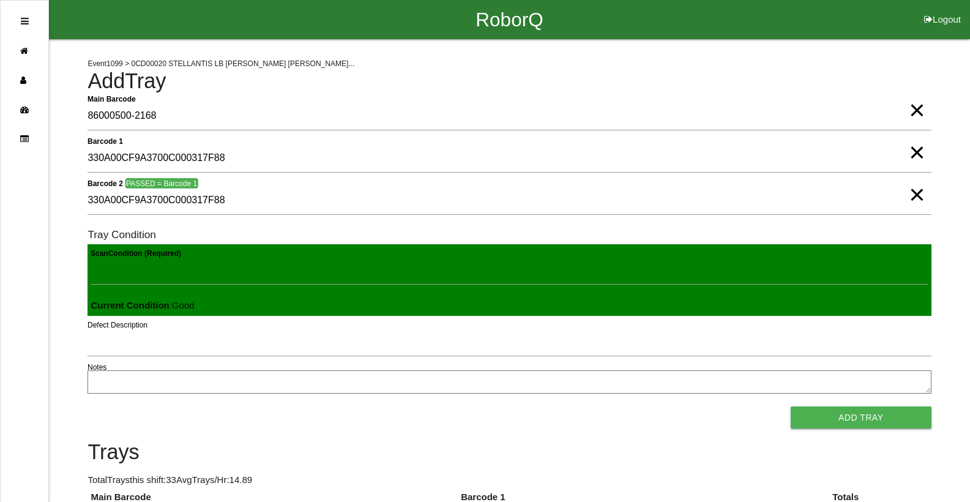
click at [791, 406] on button "Add Tray" at bounding box center [861, 417] width 141 height 22
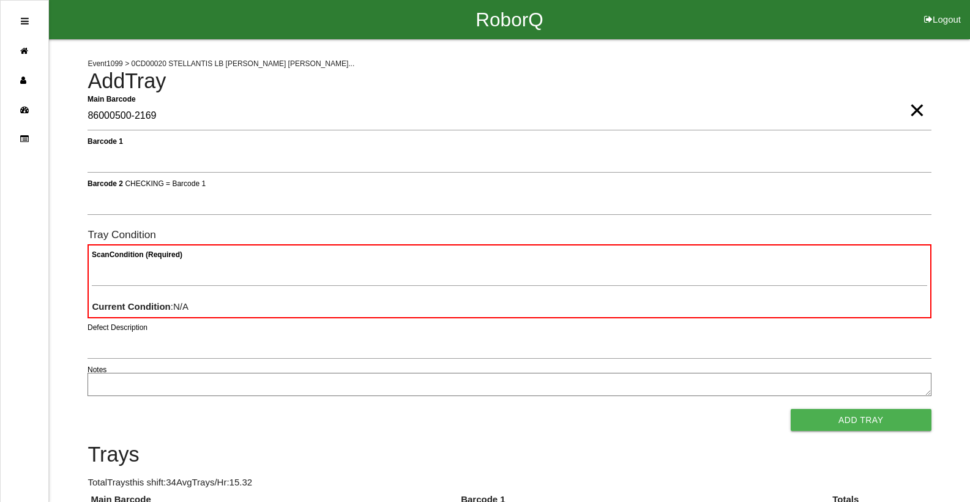
type Barcode "86000500-2169"
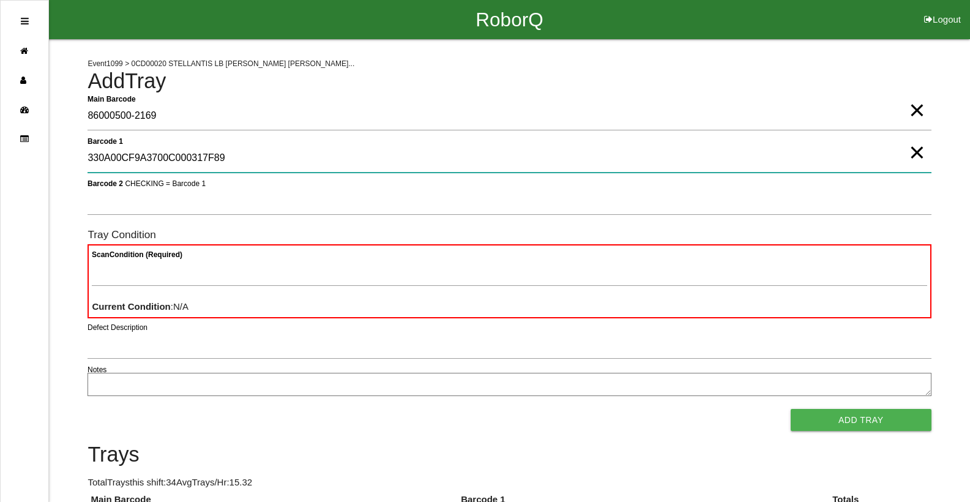
type 1 "330A00CF9A3700C000317F89"
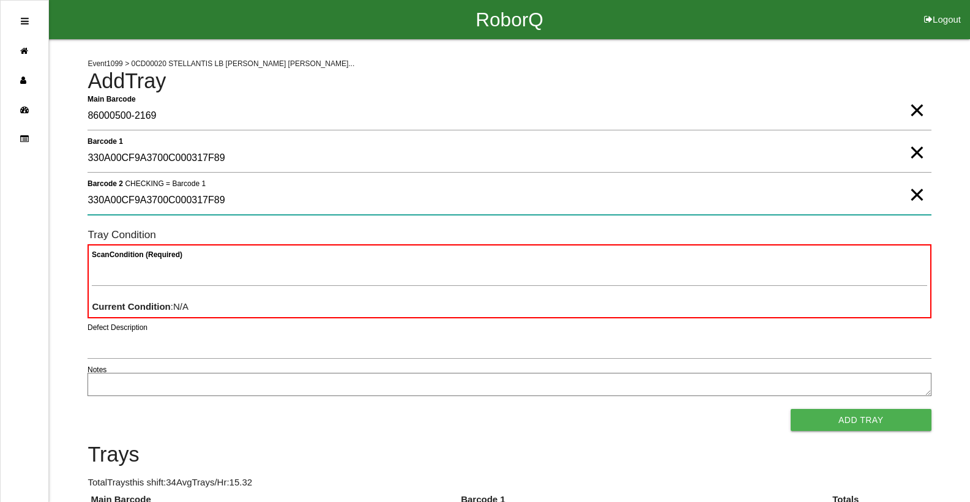
type 2 "330A00CF9A3700C000317F89"
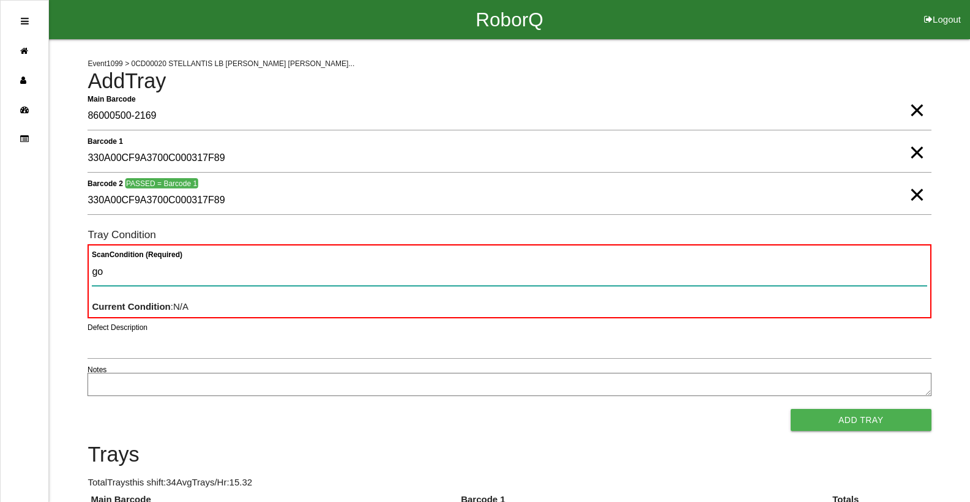
type Condition "goo"
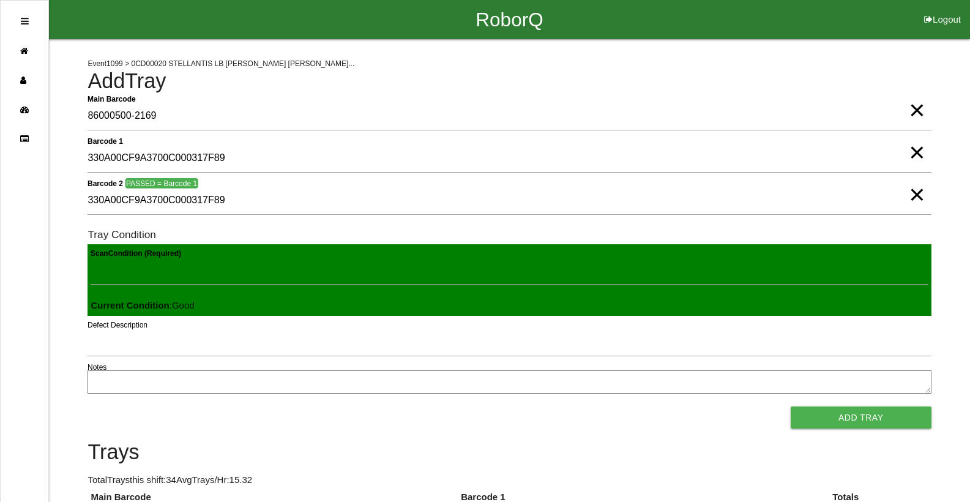
click at [791, 406] on button "Add Tray" at bounding box center [861, 417] width 141 height 22
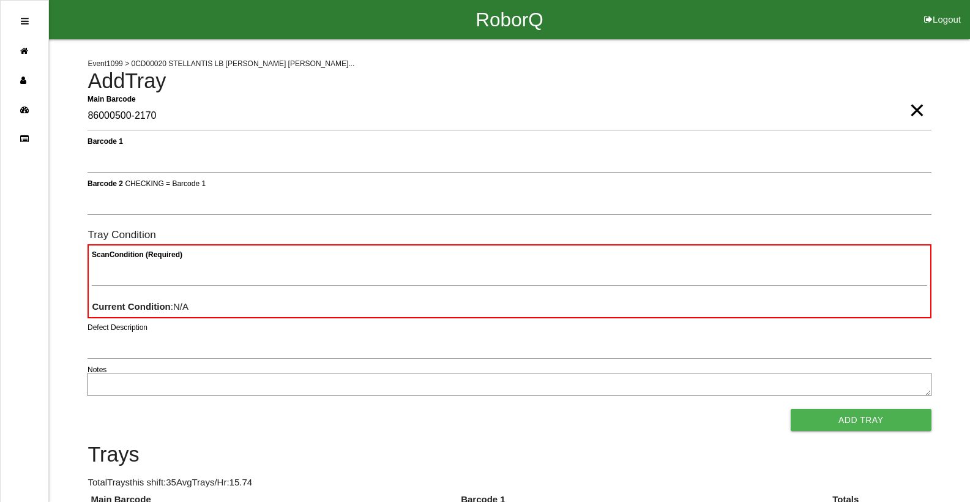
type Barcode "86000500-2170"
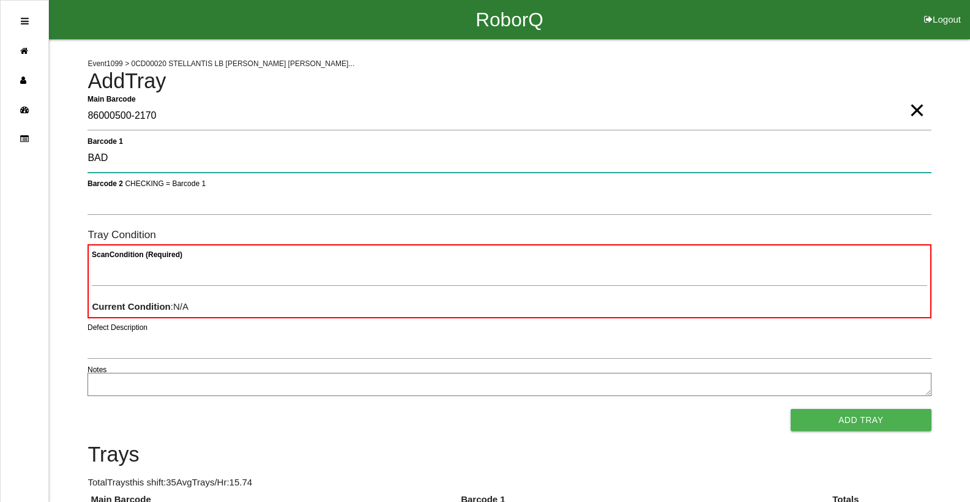
type 1 "BAD"
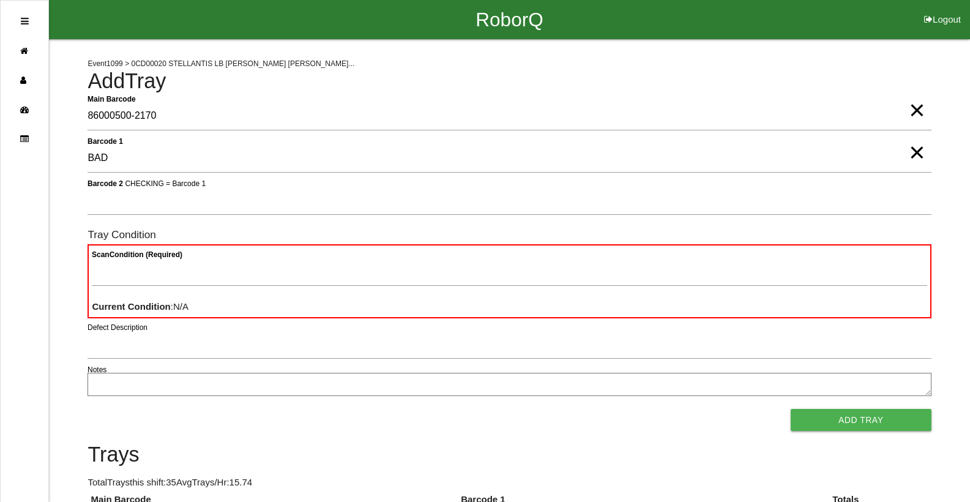
click at [791, 409] on button "Add Tray" at bounding box center [861, 420] width 141 height 22
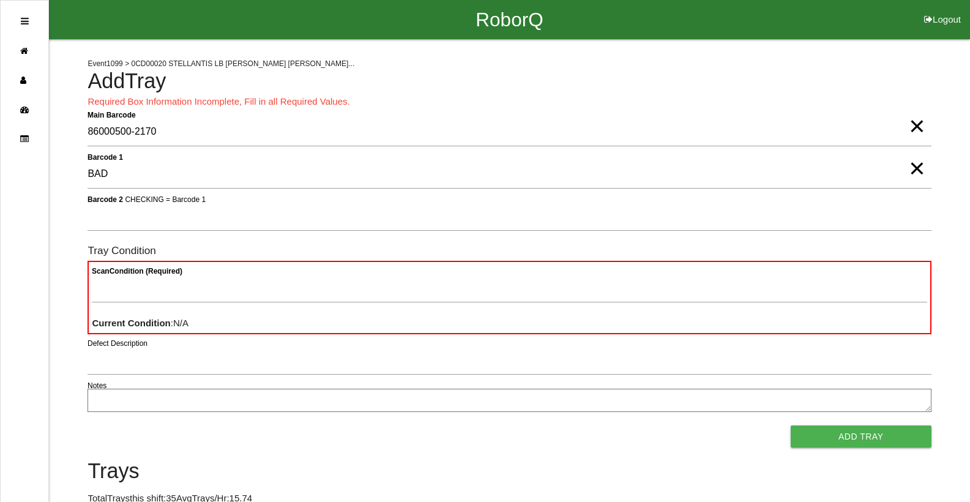
click at [919, 126] on span "×" at bounding box center [917, 114] width 16 height 24
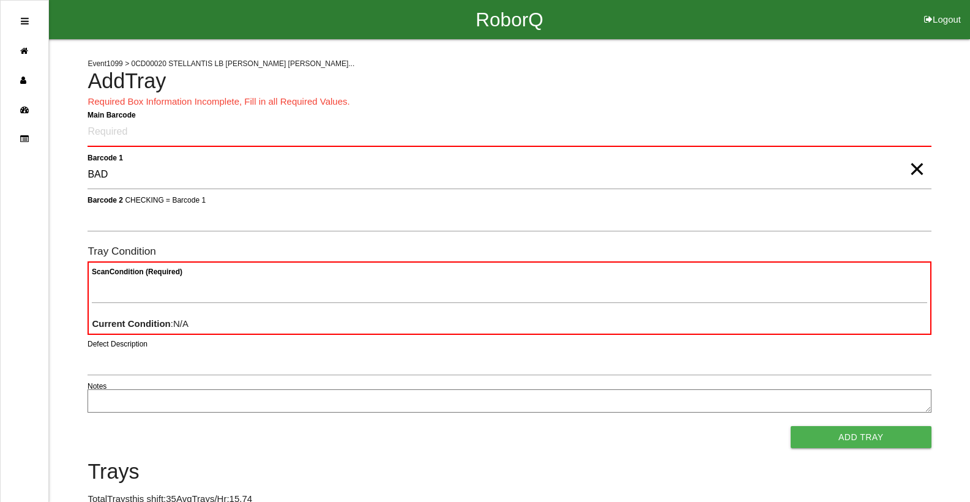
click at [916, 168] on span "×" at bounding box center [917, 156] width 16 height 24
click at [892, 146] on Barcode "Main Barcode" at bounding box center [509, 132] width 843 height 29
click at [898, 146] on Barcode "Main Barcode" at bounding box center [509, 132] width 843 height 29
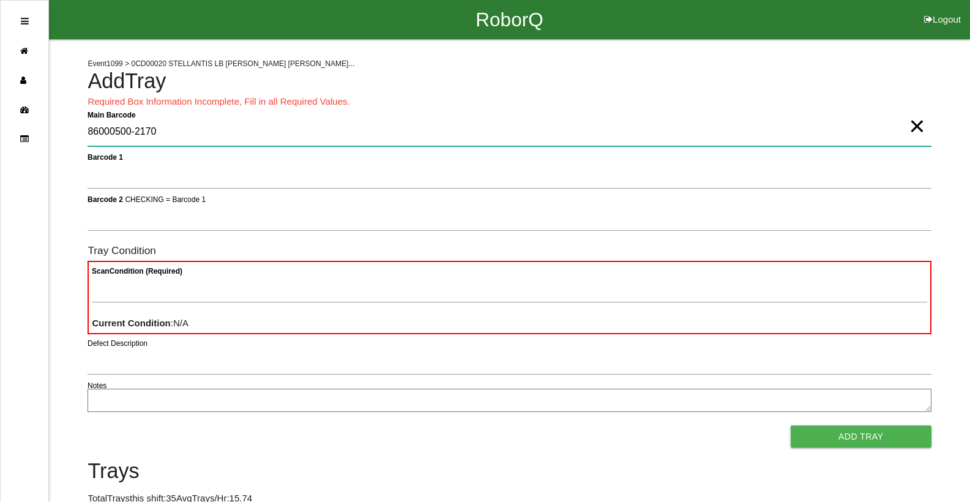
type Barcode "86000500-2170"
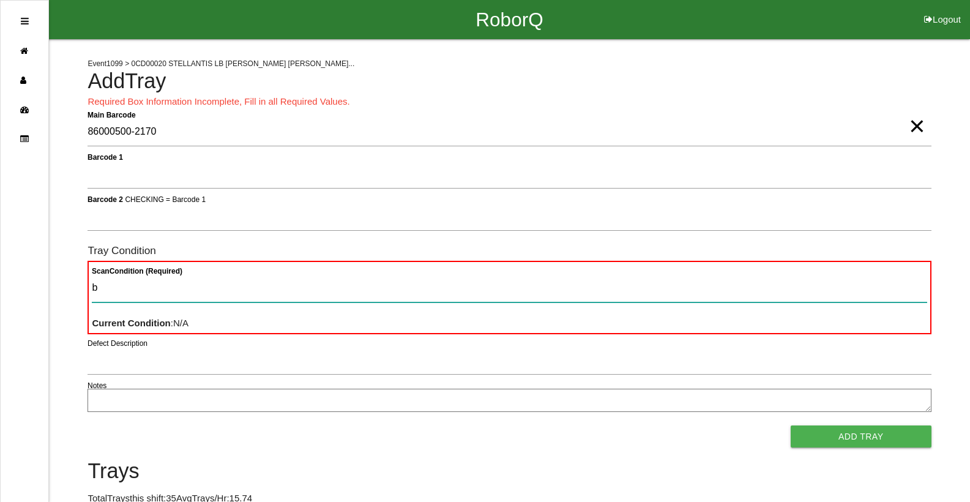
type Condition "ba"
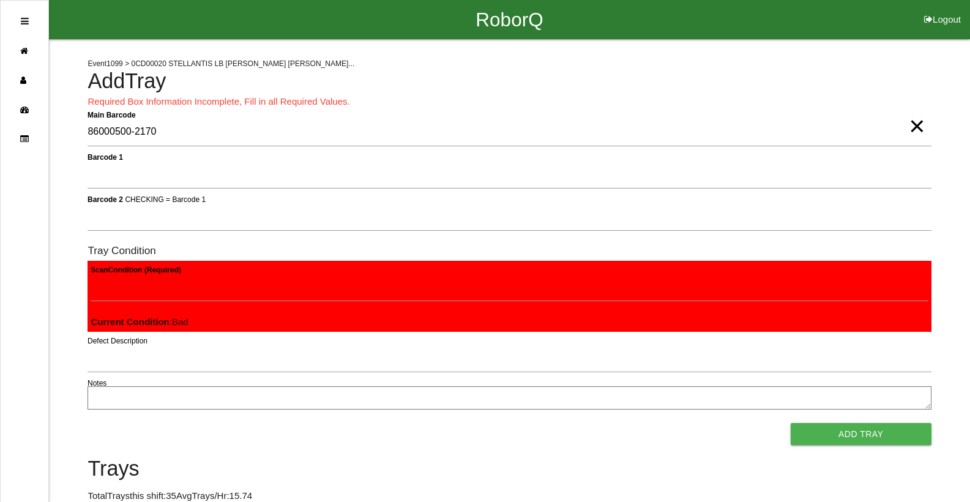
click at [791, 423] on button "Add Tray" at bounding box center [861, 434] width 141 height 22
